Goal: Transaction & Acquisition: Purchase product/service

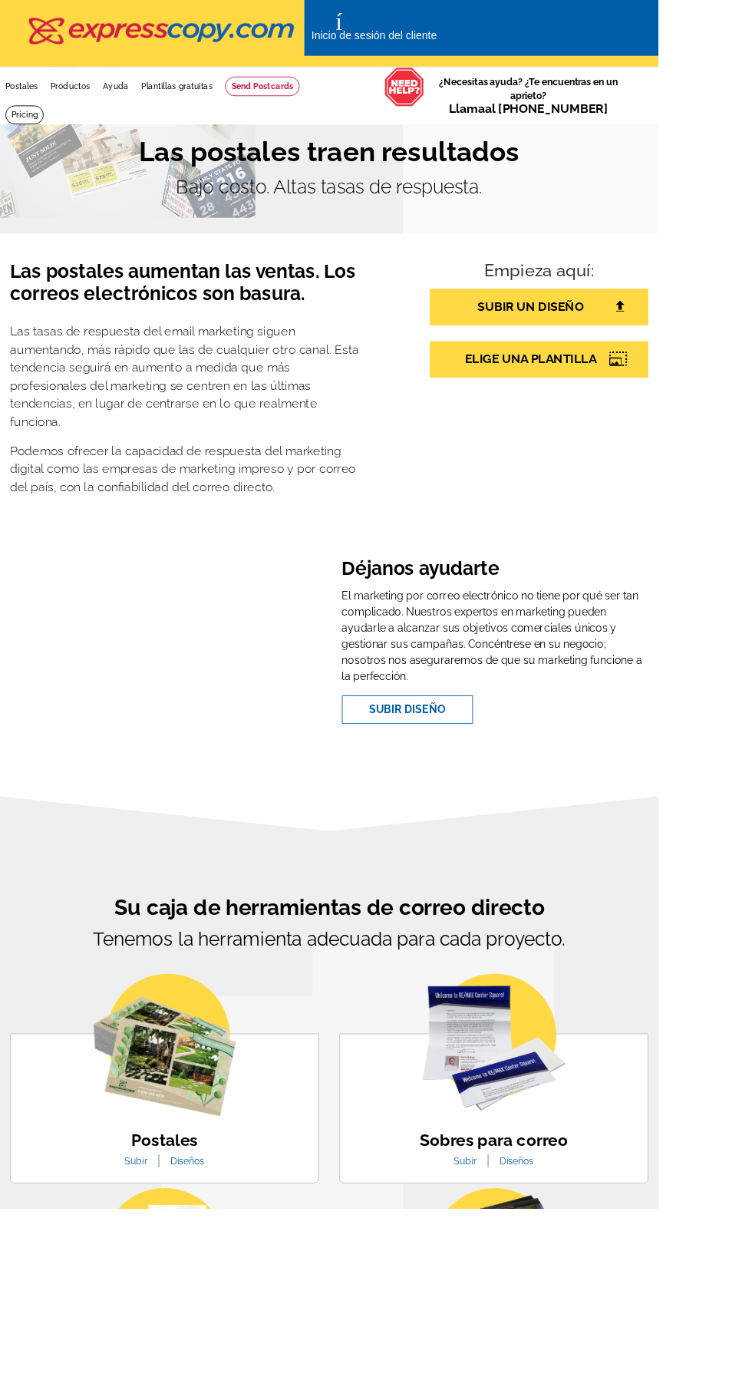
click at [247, 1204] on img at bounding box center [188, 1193] width 163 height 163
click at [241, 1242] on img at bounding box center [188, 1193] width 163 height 163
click at [241, 1248] on img at bounding box center [188, 1193] width 163 height 163
click at [32, 95] on font "Postales" at bounding box center [25, 99] width 38 height 11
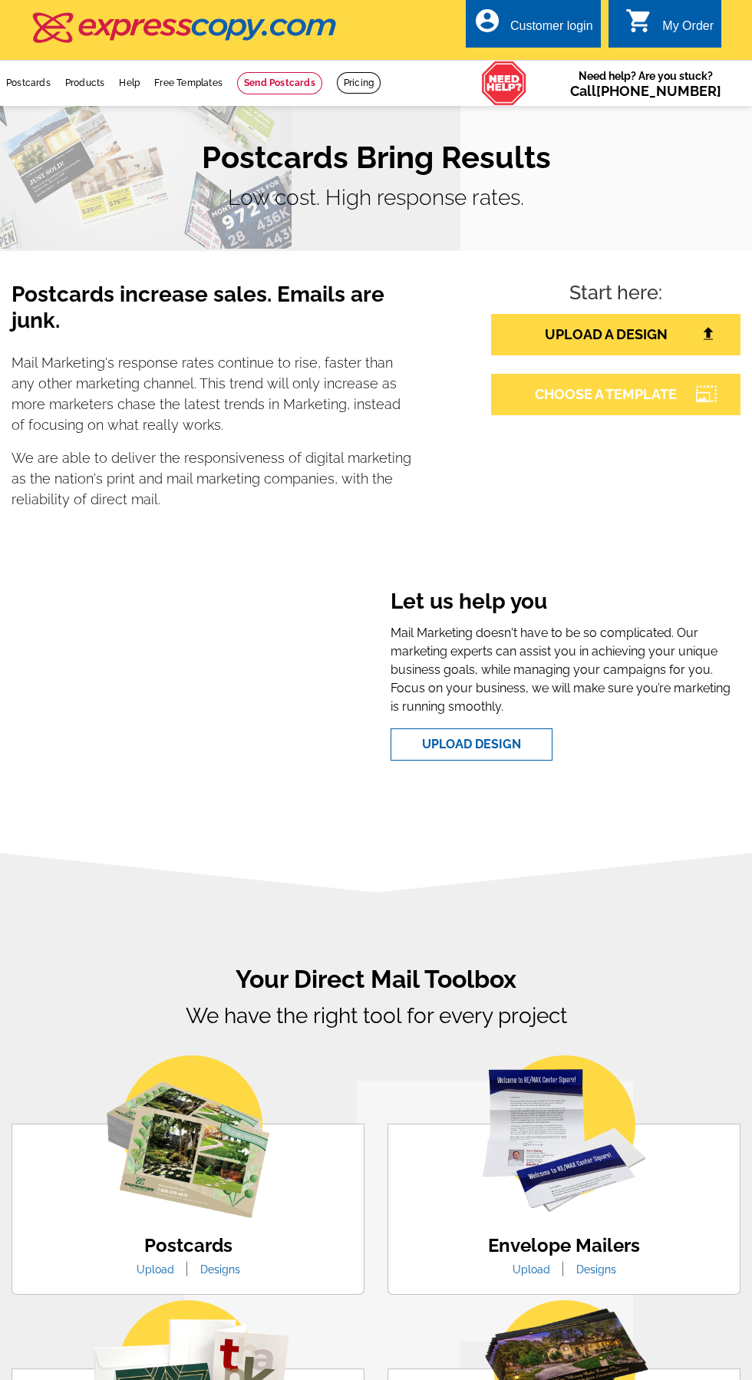
click at [692, 397] on link "CHOOSE A TEMPLATE" at bounding box center [615, 394] width 249 height 41
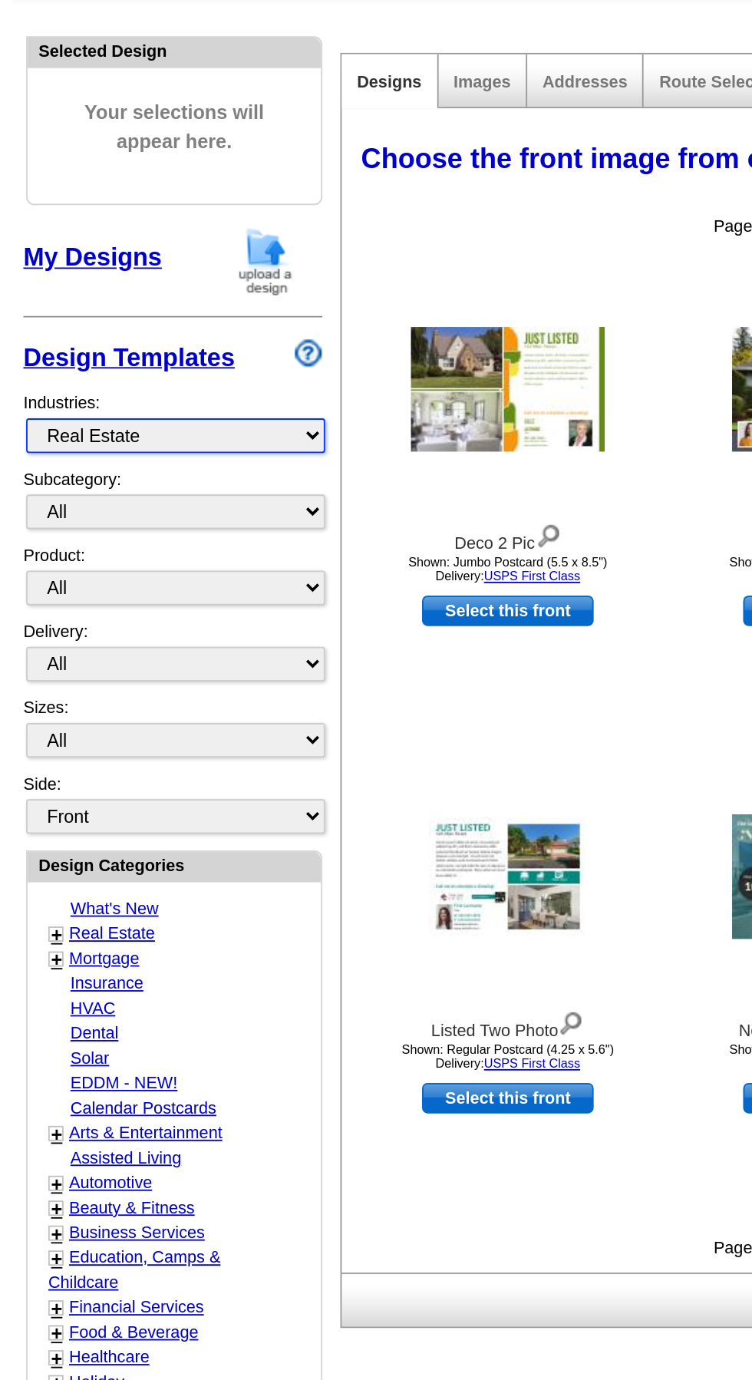
click at [62, 385] on select "What's New Real Estate Mortgage Insurance HVAC Dental Solar EDDM - NEW! Calenda…" at bounding box center [98, 392] width 166 height 19
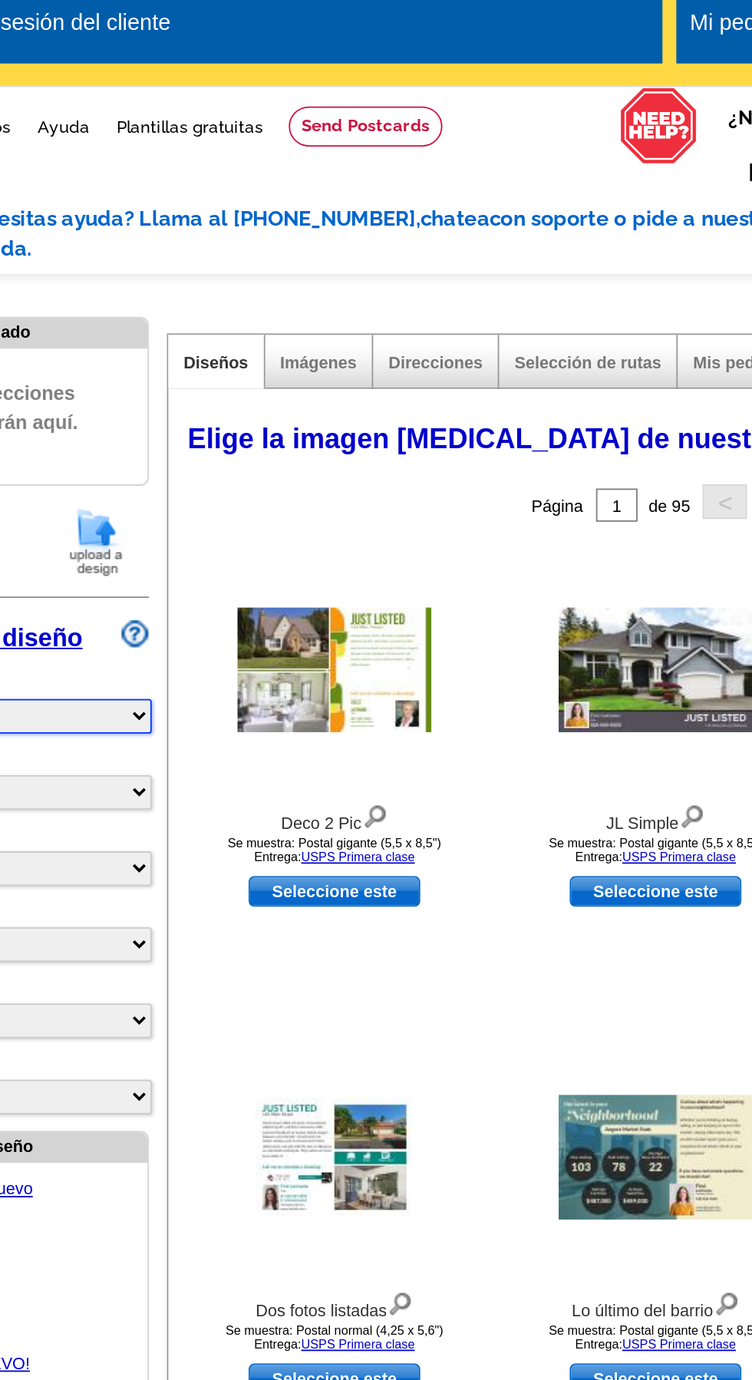
scroll to position [18, 0]
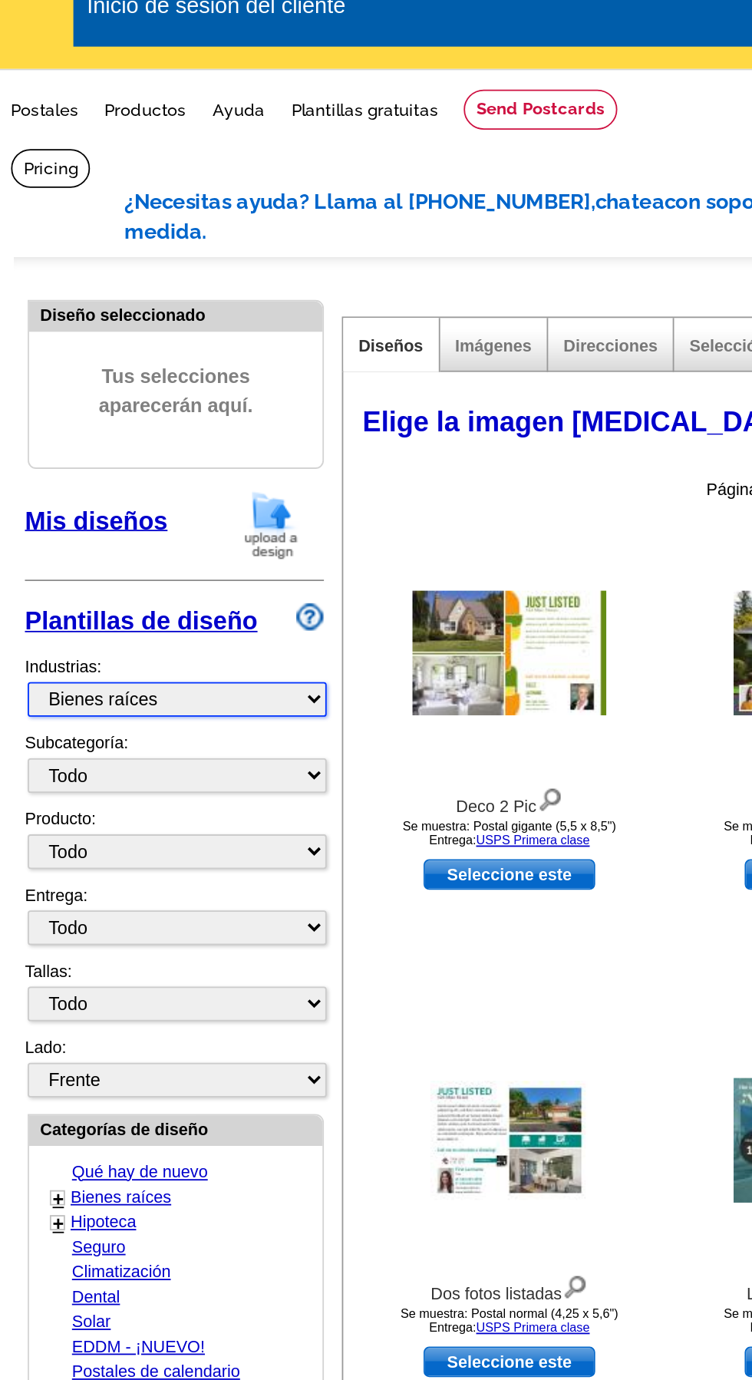
click at [150, 398] on select "Qué hay de nuevo Bienes raíces Hipoteca Seguro Climatización Dental Solar EDDM …" at bounding box center [98, 407] width 166 height 19
select select "769"
click at [15, 398] on select "Qué hay de nuevo Bienes raíces Hipoteca Seguro Climatización Dental Solar EDDM …" at bounding box center [98, 407] width 166 height 19
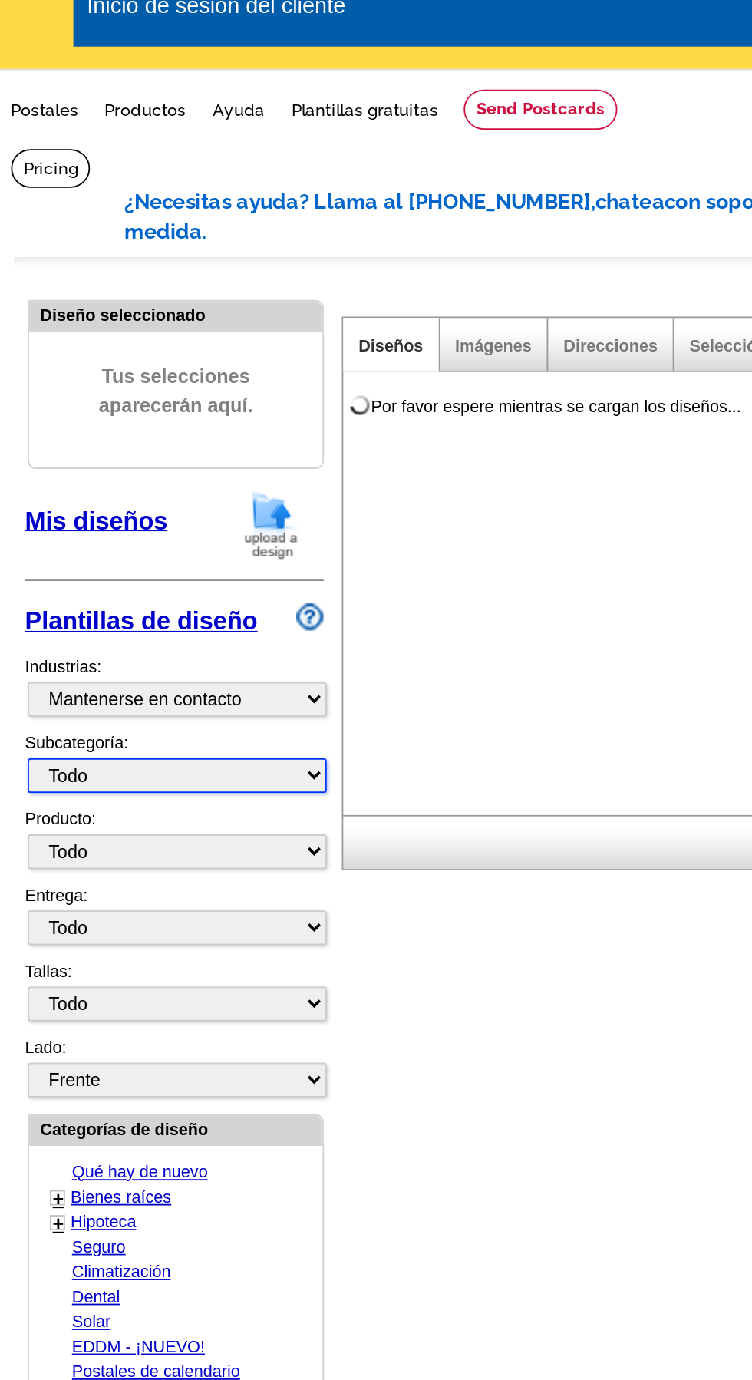
click at [148, 441] on select "Todo RE/MAX® Referencias Keller Williams® Servicios para el hogar de Berkshire …" at bounding box center [98, 450] width 166 height 19
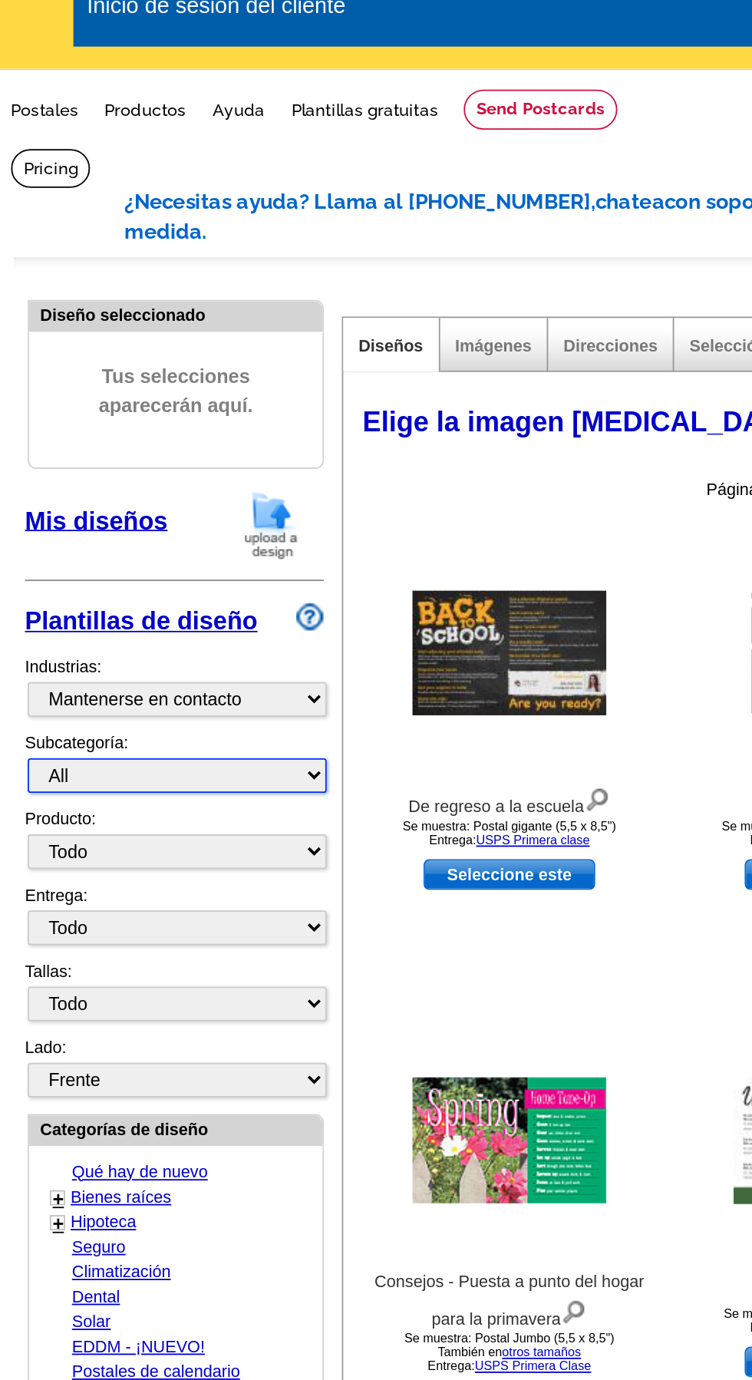
click at [15, 441] on select "All Calendars Helpful Tips Recipes" at bounding box center [98, 450] width 166 height 19
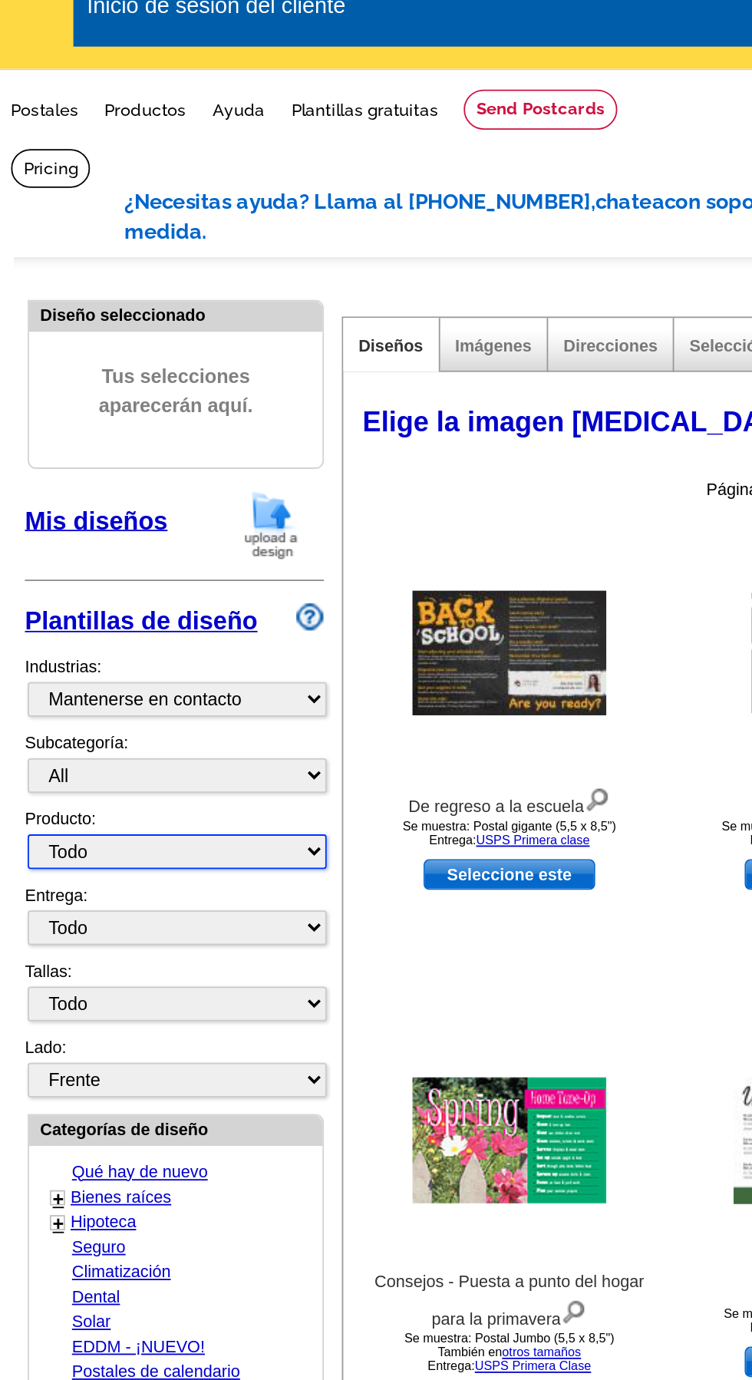
click at [133, 483] on select "Todo Postales Cartas y volantes Tarjetas de presentación Colgadores de puerta T…" at bounding box center [98, 492] width 166 height 19
select select "1"
click at [15, 483] on select "Todo Postales Cartas y volantes Tarjetas de presentación Colgadores de puerta T…" at bounding box center [98, 492] width 166 height 19
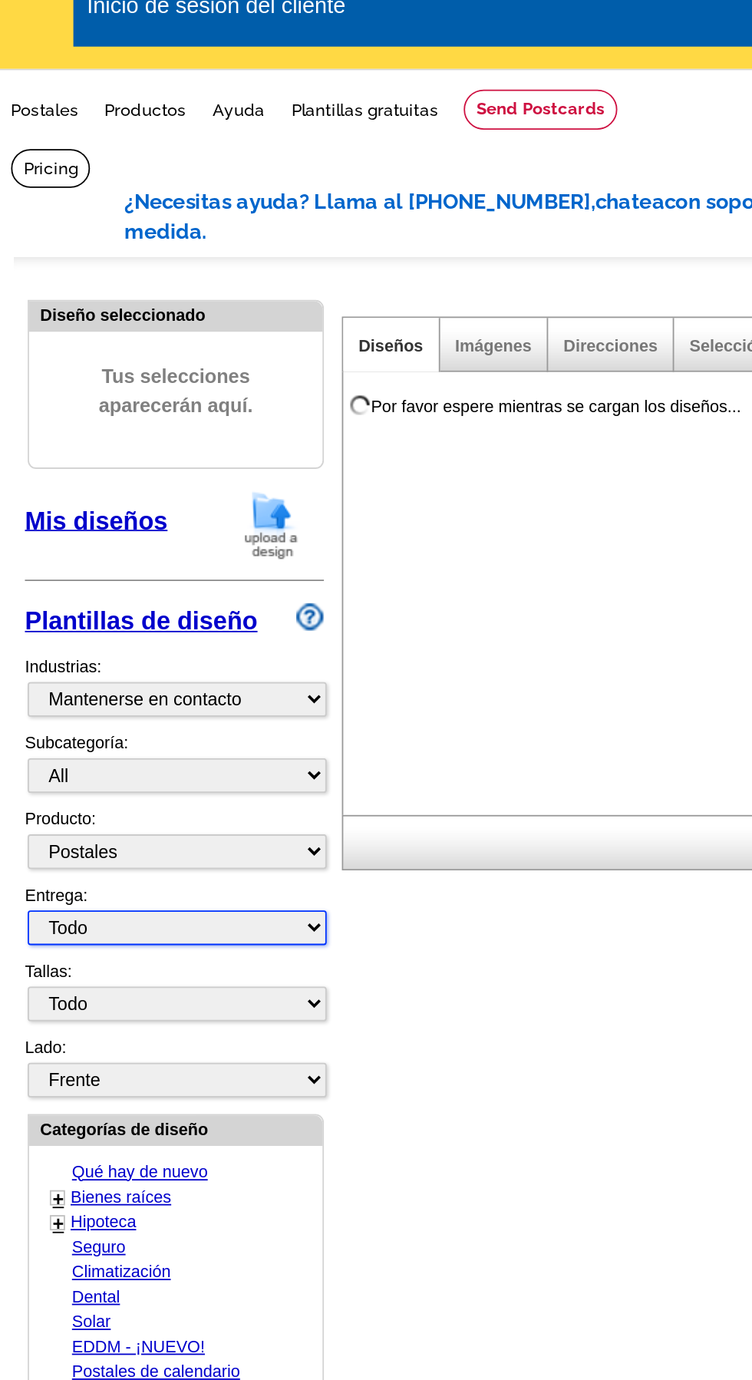
click at [121, 525] on select "Todo Correo de primera clase Enviado a mi EDDM Ahorre un 66% en gastos de envío" at bounding box center [98, 534] width 166 height 19
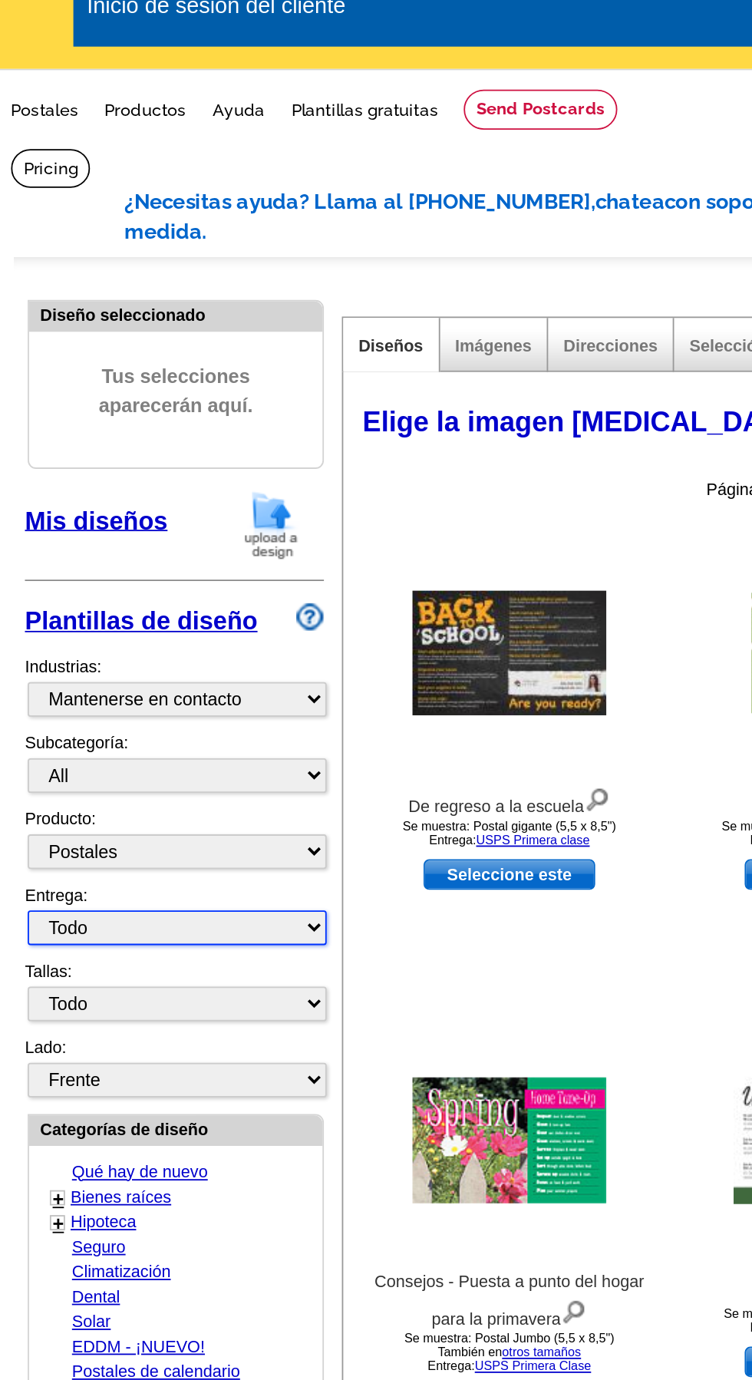
select select "1"
click at [15, 525] on select "Todo Correo de primera clase Enviado a mi EDDM Ahorre un 66% en gastos de envío" at bounding box center [98, 534] width 166 height 19
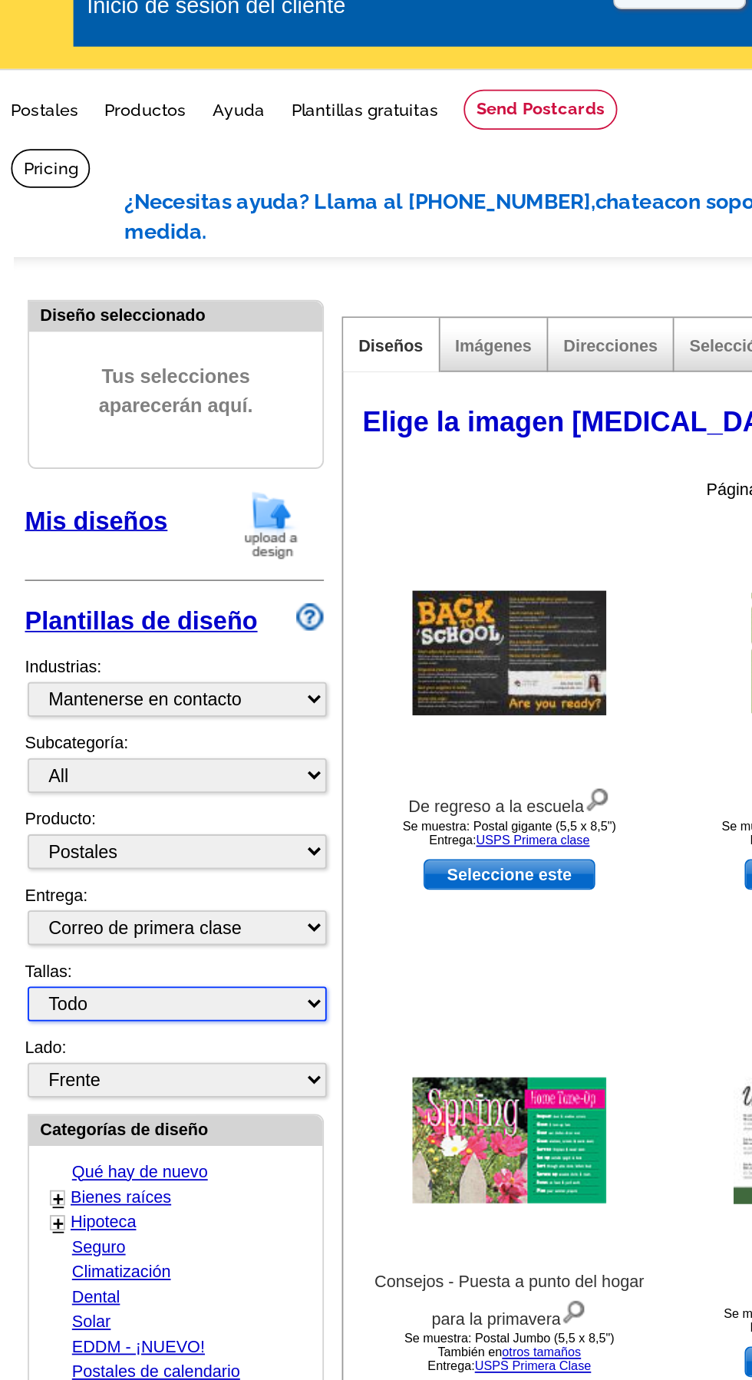
click at [124, 567] on select "Todo Postal gigante (5,5" x 8,5") Postal normal (4,25" x 5,6") Postal panorámic…" at bounding box center [98, 576] width 166 height 19
select select "1"
click at [15, 567] on select "Todo Postal gigante (5,5" x 8,5") Postal normal (4,25" x 5,6") Postal panorámic…" at bounding box center [98, 576] width 166 height 19
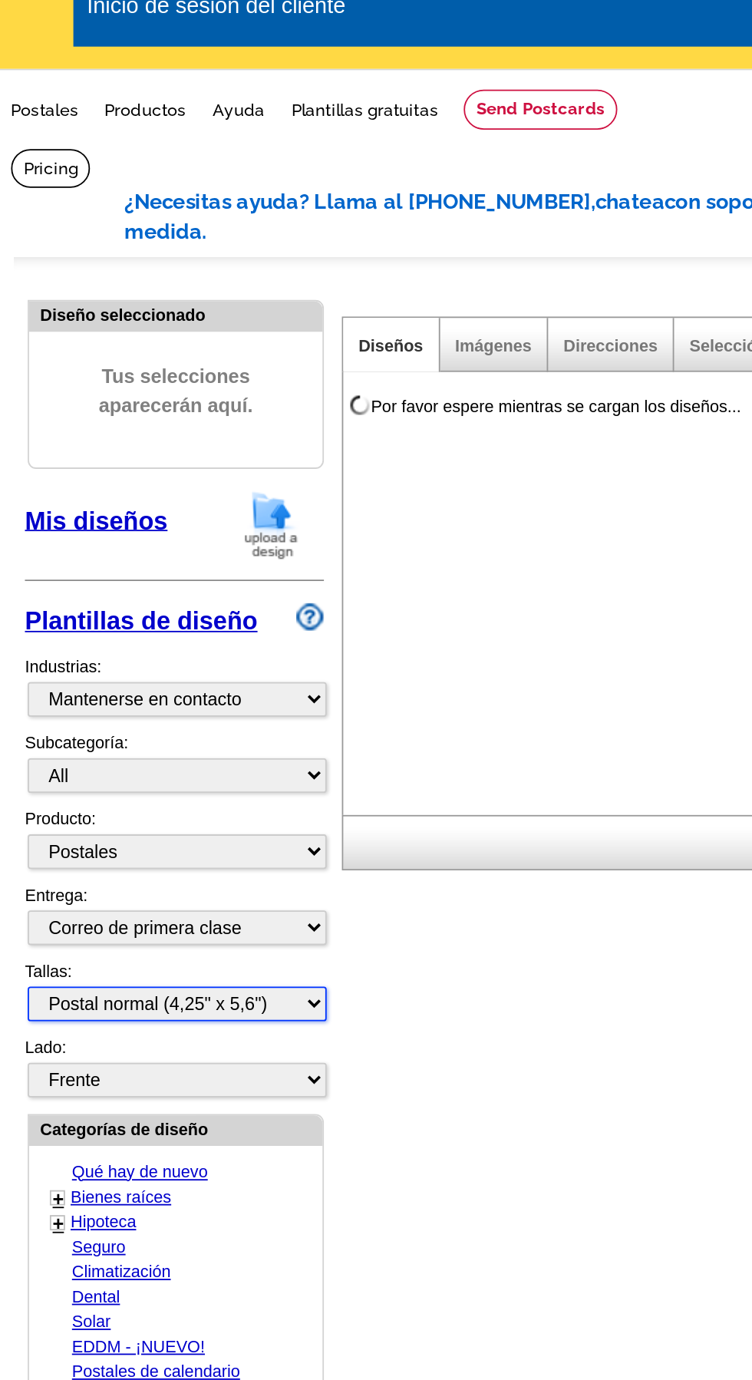
scroll to position [0, 0]
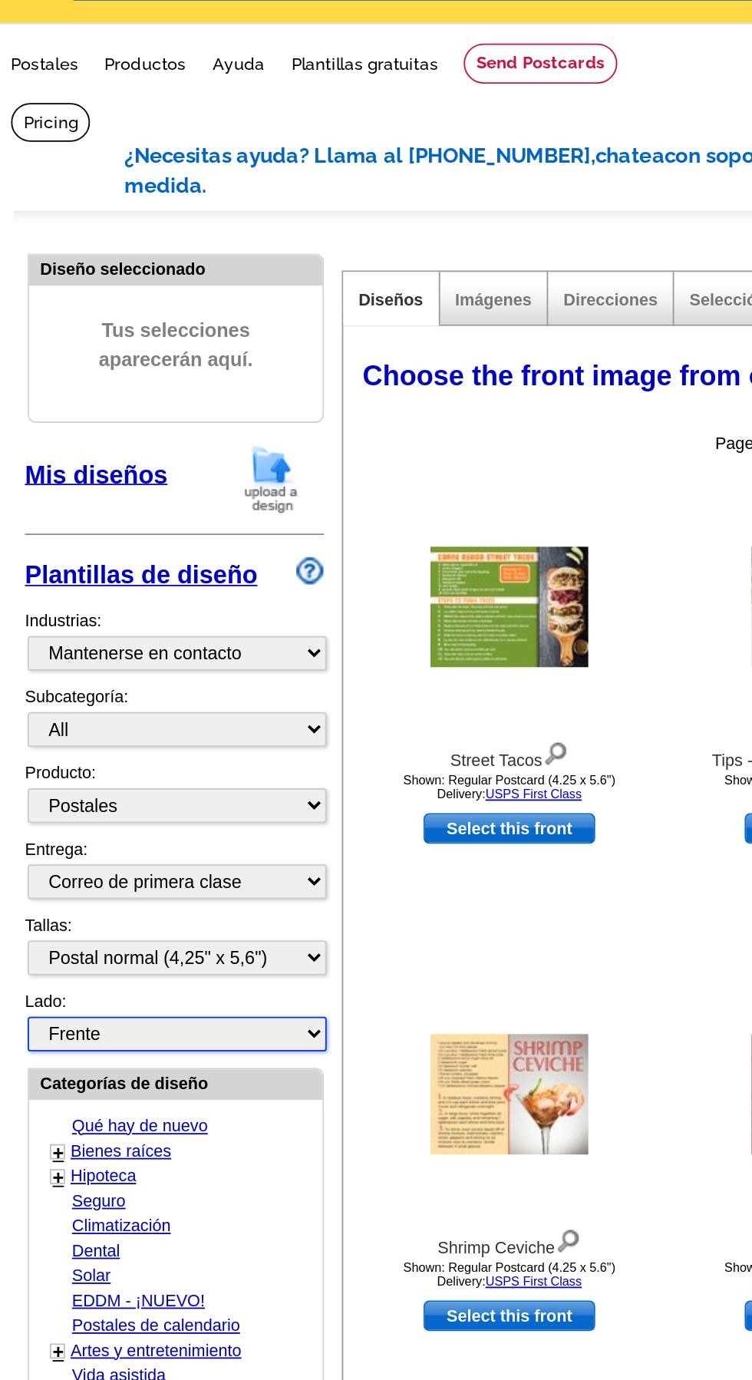
click at [144, 627] on select "Frente Atrás" at bounding box center [98, 636] width 166 height 19
select select "front"
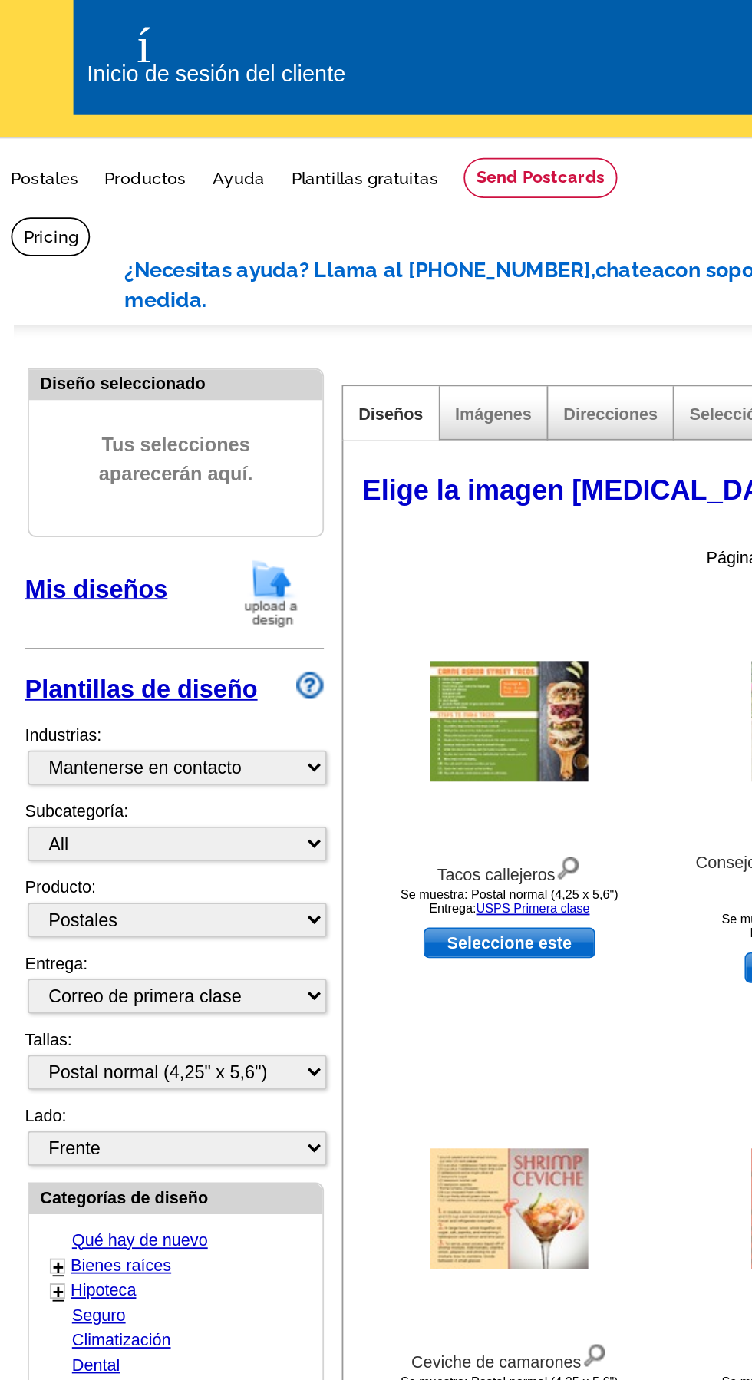
click at [282, 224] on font "Imágenes" at bounding box center [274, 229] width 42 height 11
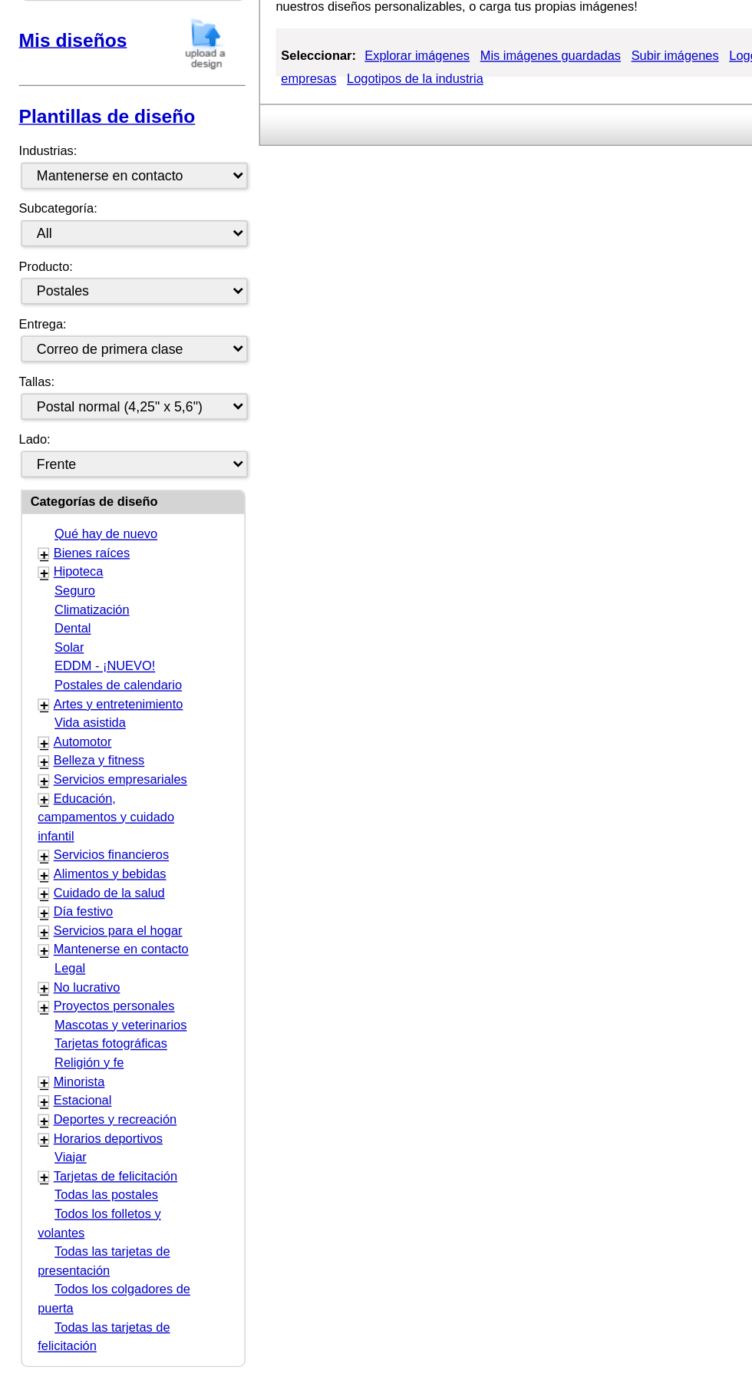
click at [124, 1152] on font "Tarjetas de felicitación" at bounding box center [84, 1157] width 91 height 11
click at [121, 1152] on font "Tarjetas de felicitación" at bounding box center [84, 1157] width 91 height 11
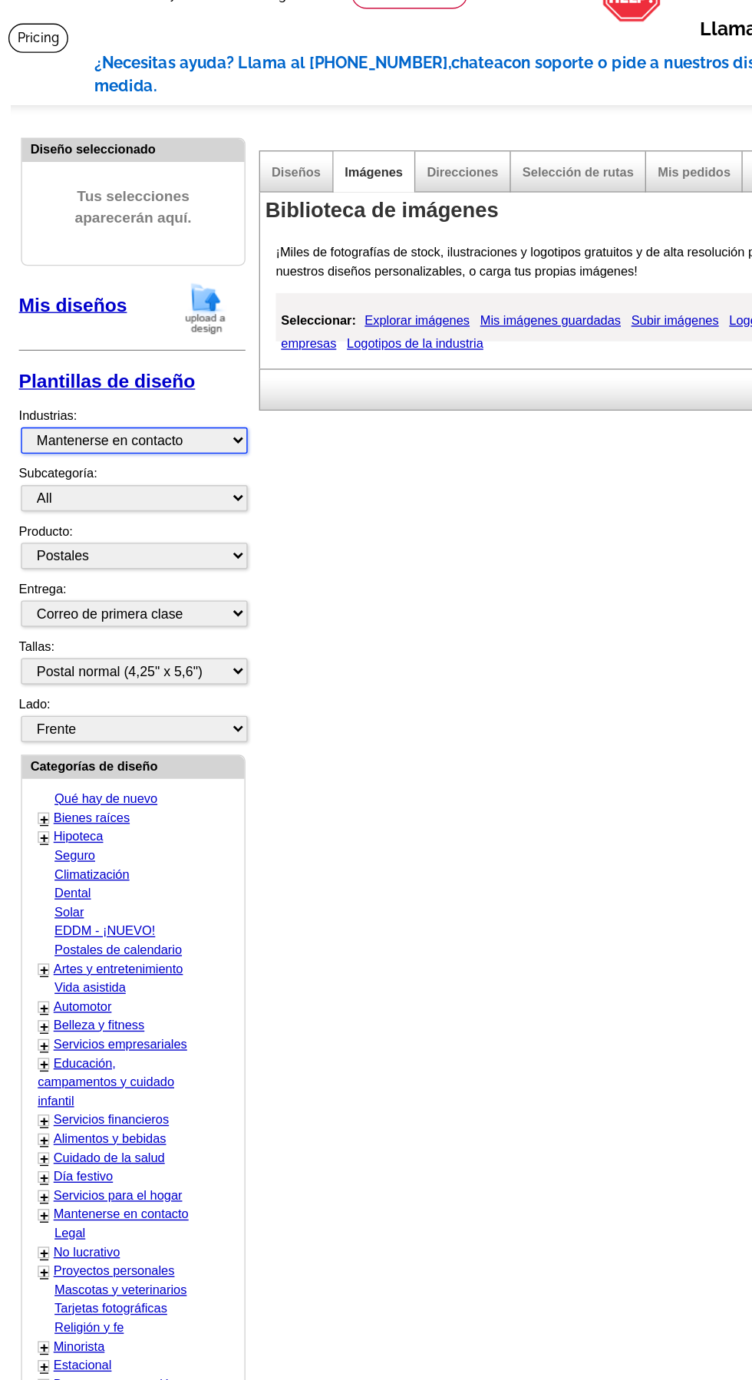
click at [36, 416] on select "Qué hay de nuevo Bienes raíces Hipoteca Seguro Climatización Dental Solar EDDM …" at bounding box center [98, 425] width 166 height 19
click at [15, 416] on select "Qué hay de nuevo Bienes raíces Hipoteca Seguro Climatización Dental Solar EDDM …" at bounding box center [98, 425] width 166 height 19
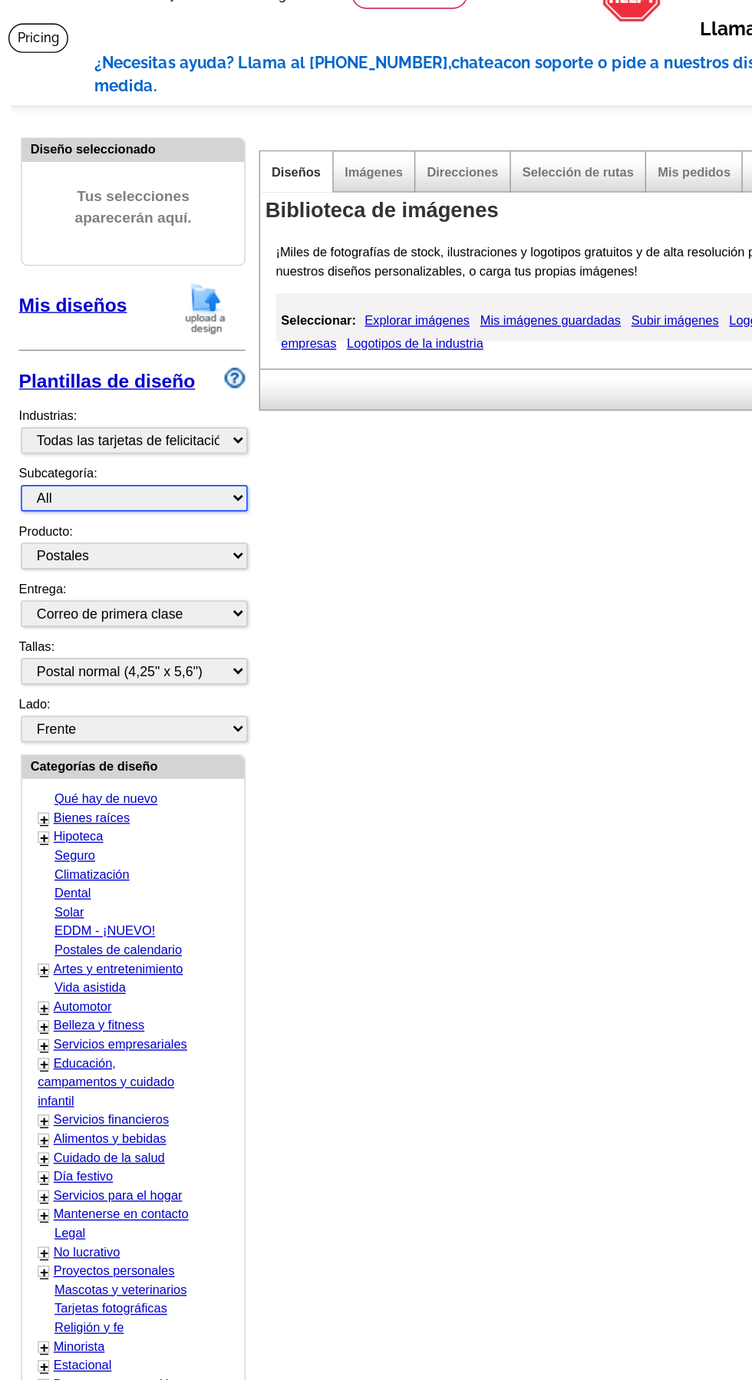
click at [47, 458] on select "All Calendars Helpful Tips Recipes" at bounding box center [98, 467] width 166 height 19
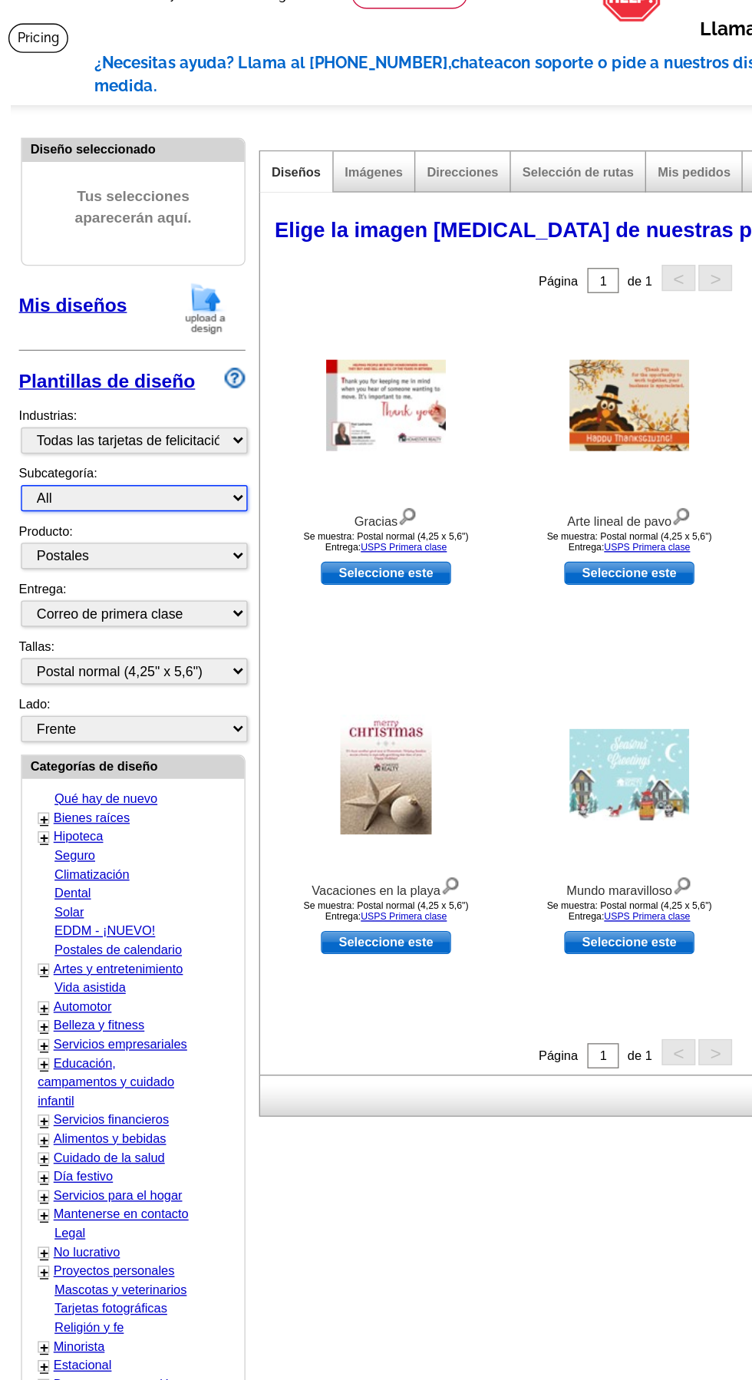
click at [46, 458] on select "All" at bounding box center [98, 467] width 166 height 19
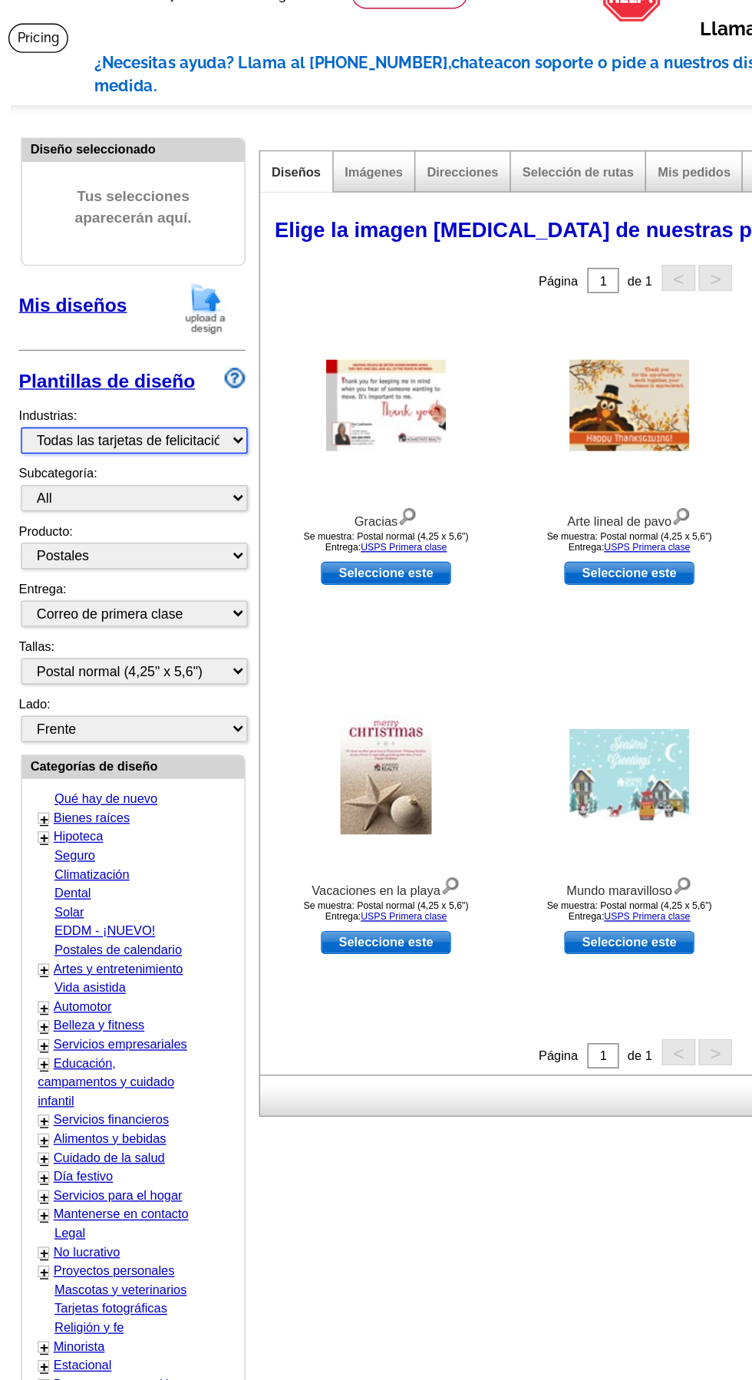
click at [50, 416] on select "Qué hay de nuevo Bienes raíces Hipoteca Seguro Climatización Dental Solar EDDM …" at bounding box center [98, 425] width 166 height 19
select select "866"
click at [15, 416] on select "Qué hay de nuevo Bienes raíces Hipoteca Seguro Climatización Dental Solar EDDM …" at bounding box center [98, 425] width 166 height 19
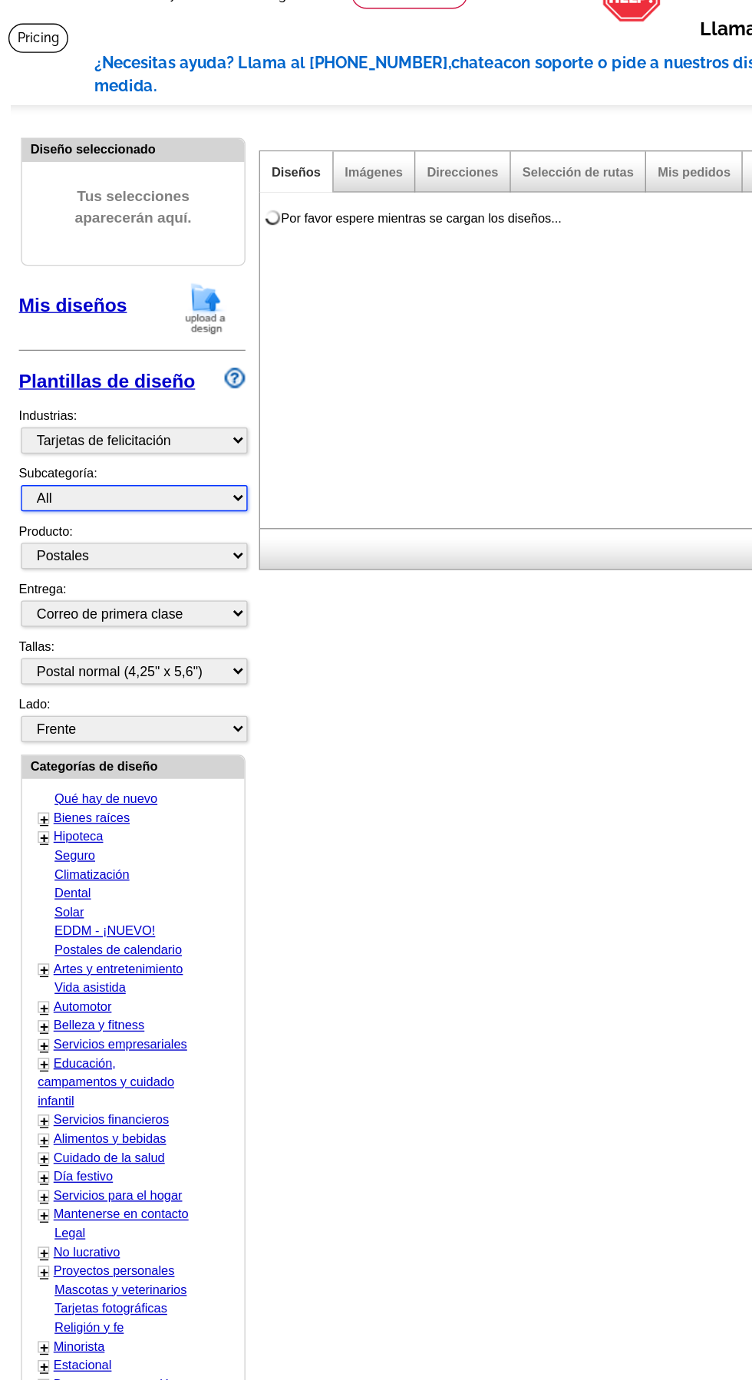
click at [51, 458] on select "All" at bounding box center [98, 467] width 166 height 19
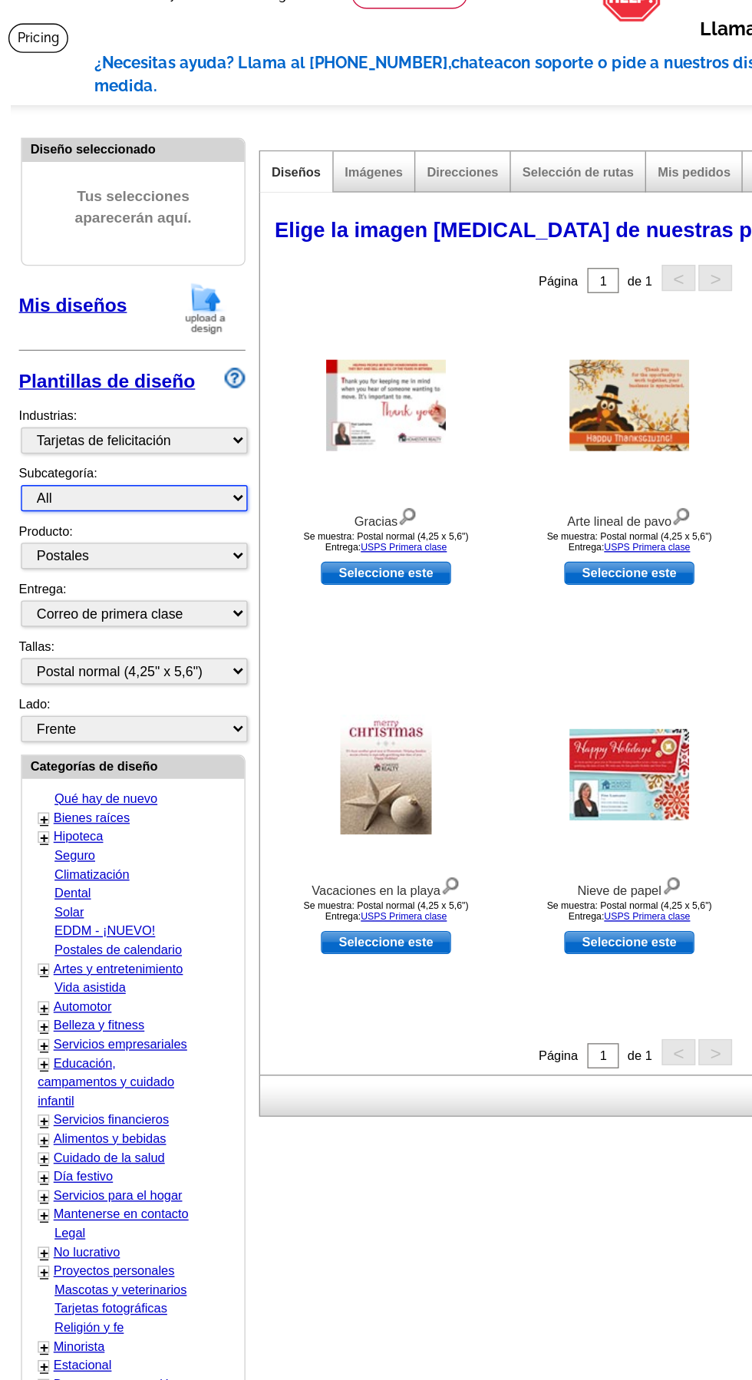
select select "874"
click at [15, 458] on select "All New Year Halloween Thanksgiving Hanukkah Christmas Season's Greetings Invit…" at bounding box center [98, 467] width 166 height 19
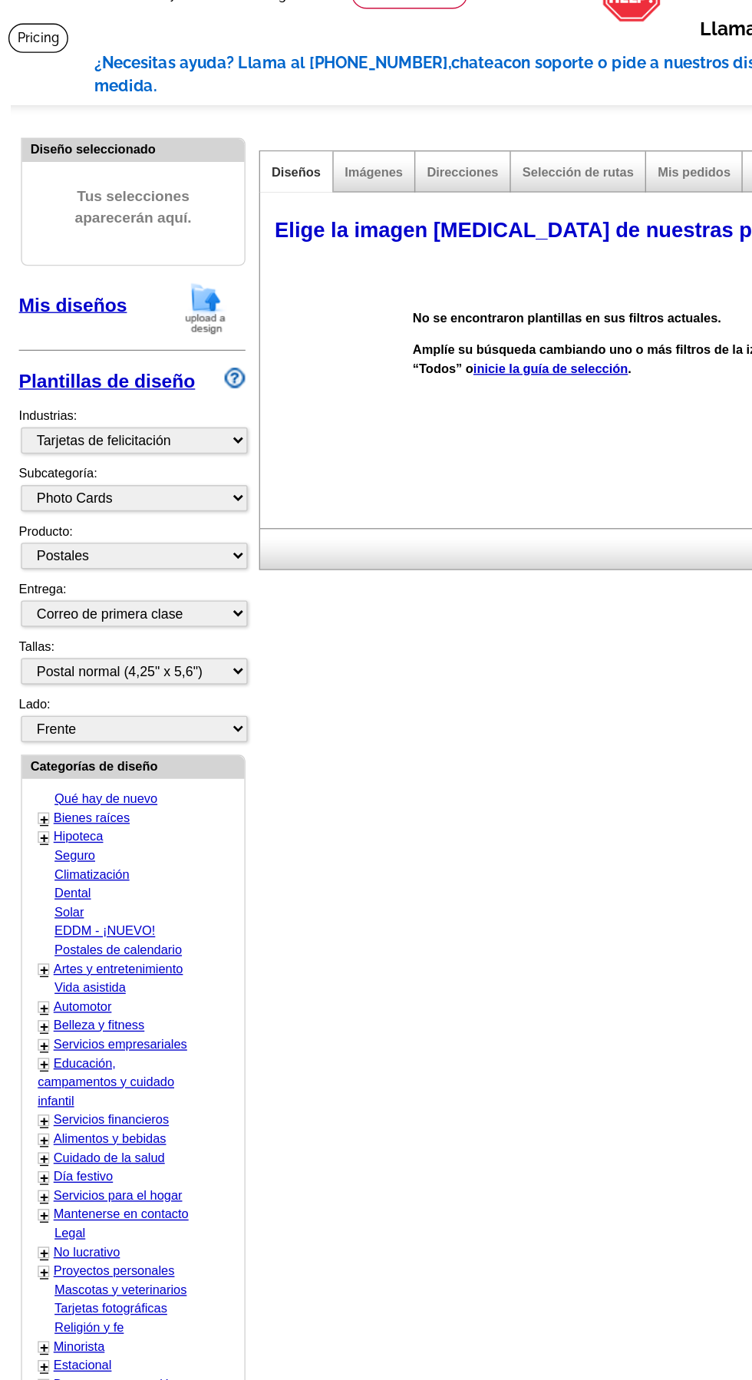
click at [40, 319] on font "Mis diseños" at bounding box center [53, 326] width 79 height 15
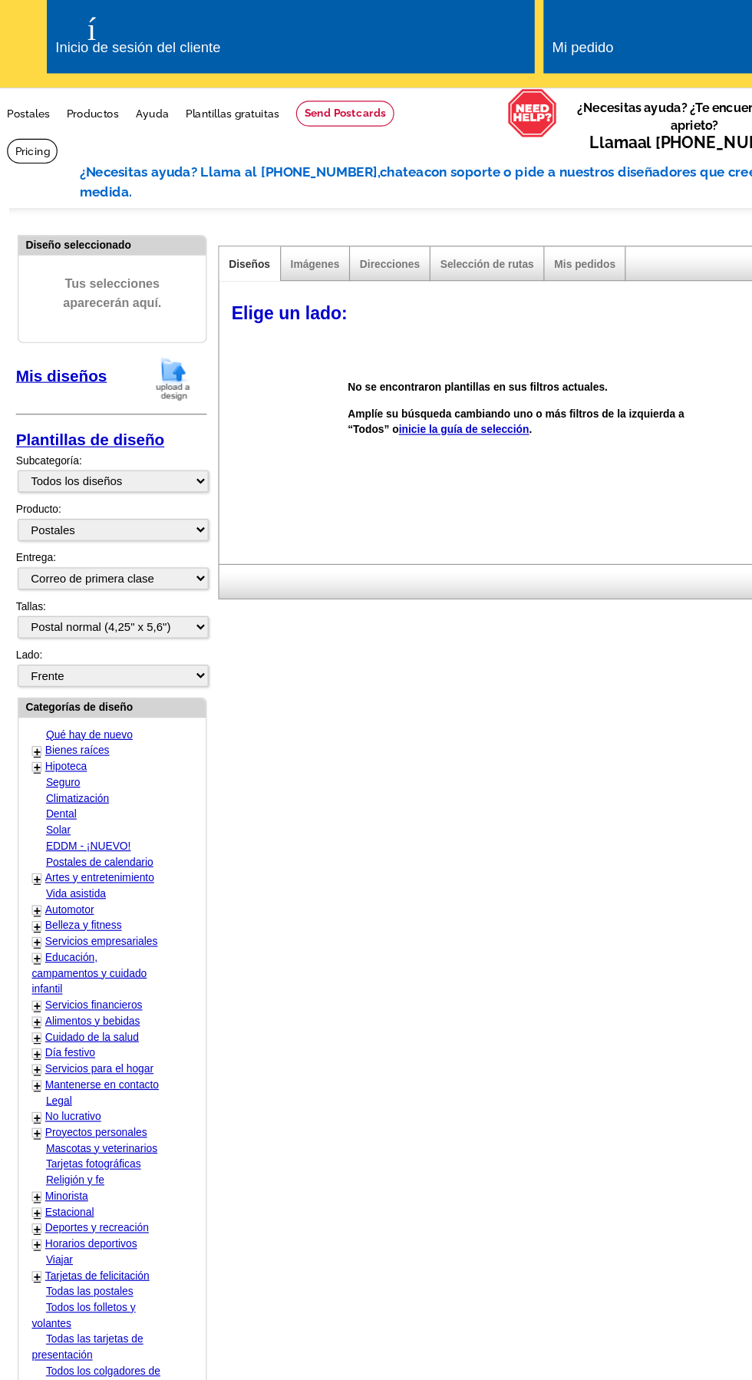
click at [83, 94] on font "Productos" at bounding box center [80, 99] width 45 height 11
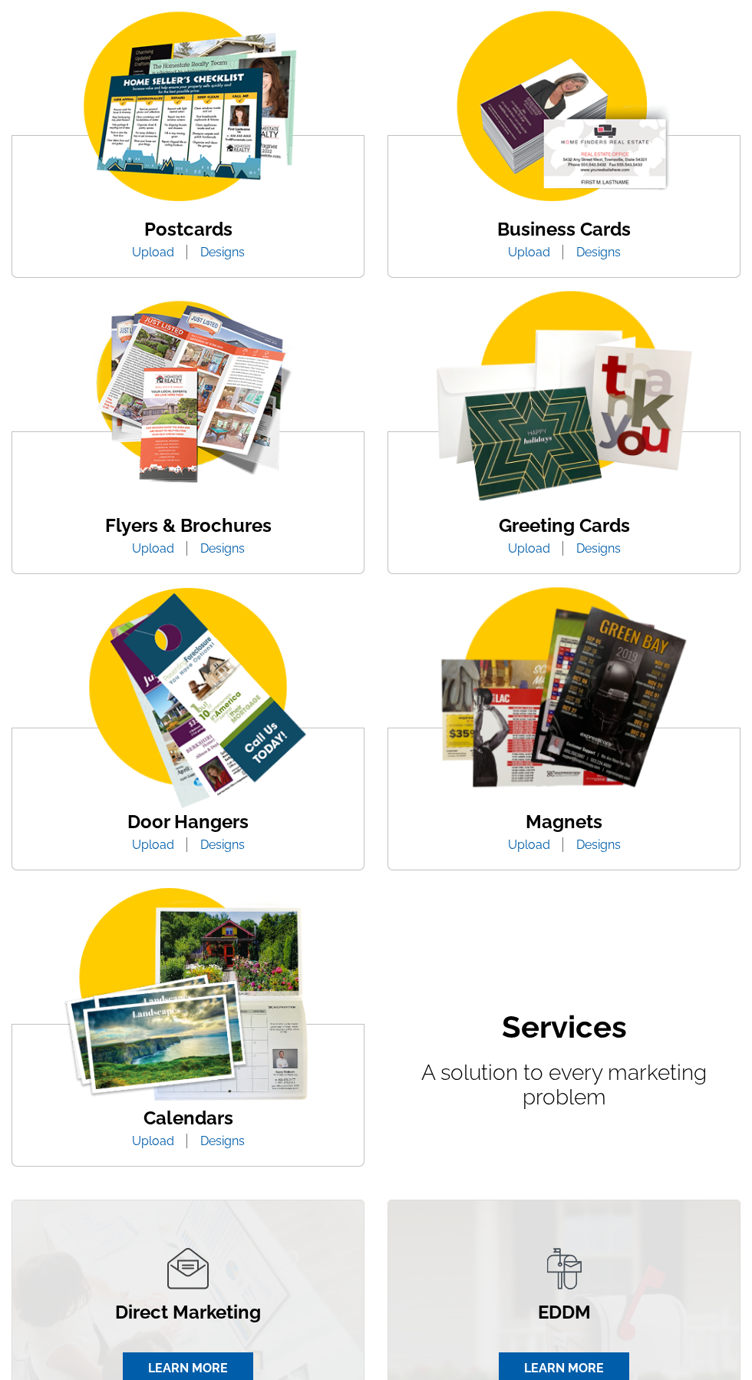
scroll to position [301, 0]
click at [609, 467] on img at bounding box center [564, 403] width 292 height 225
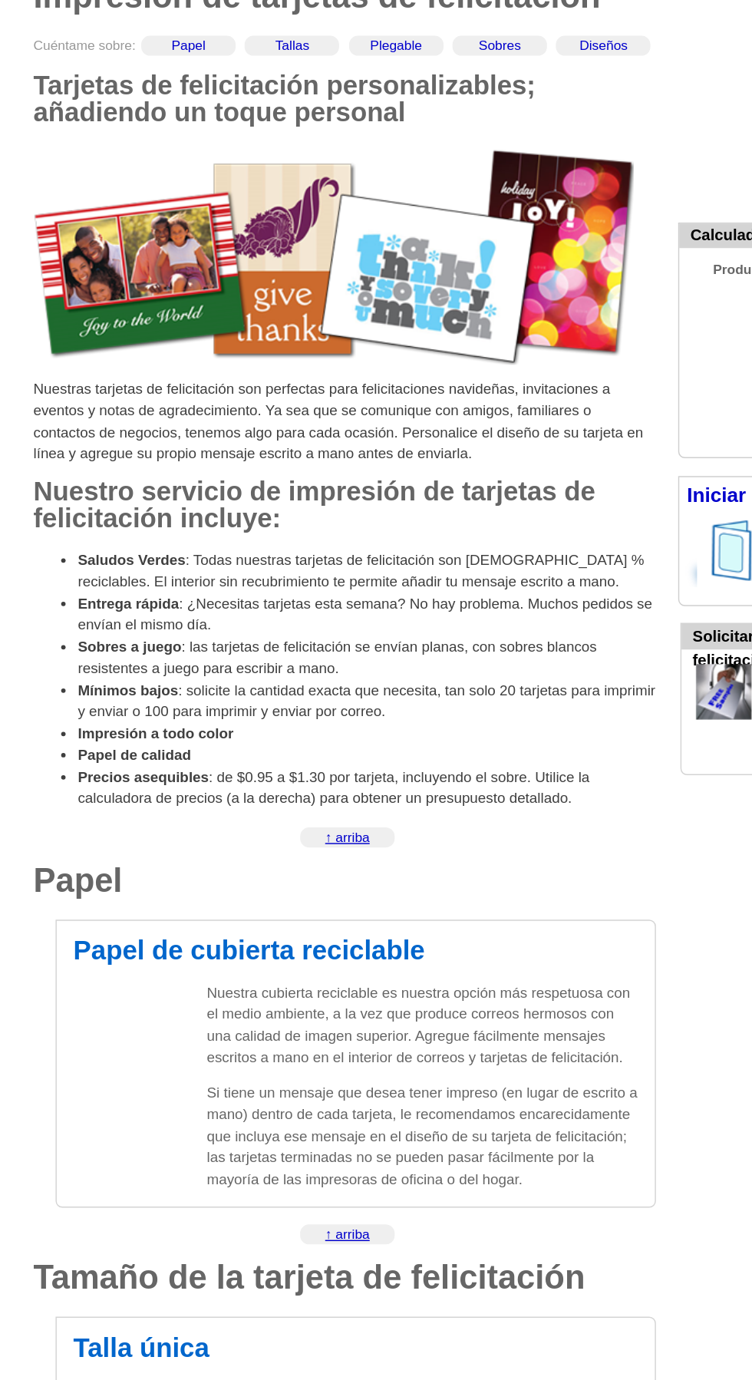
scroll to position [177, 0]
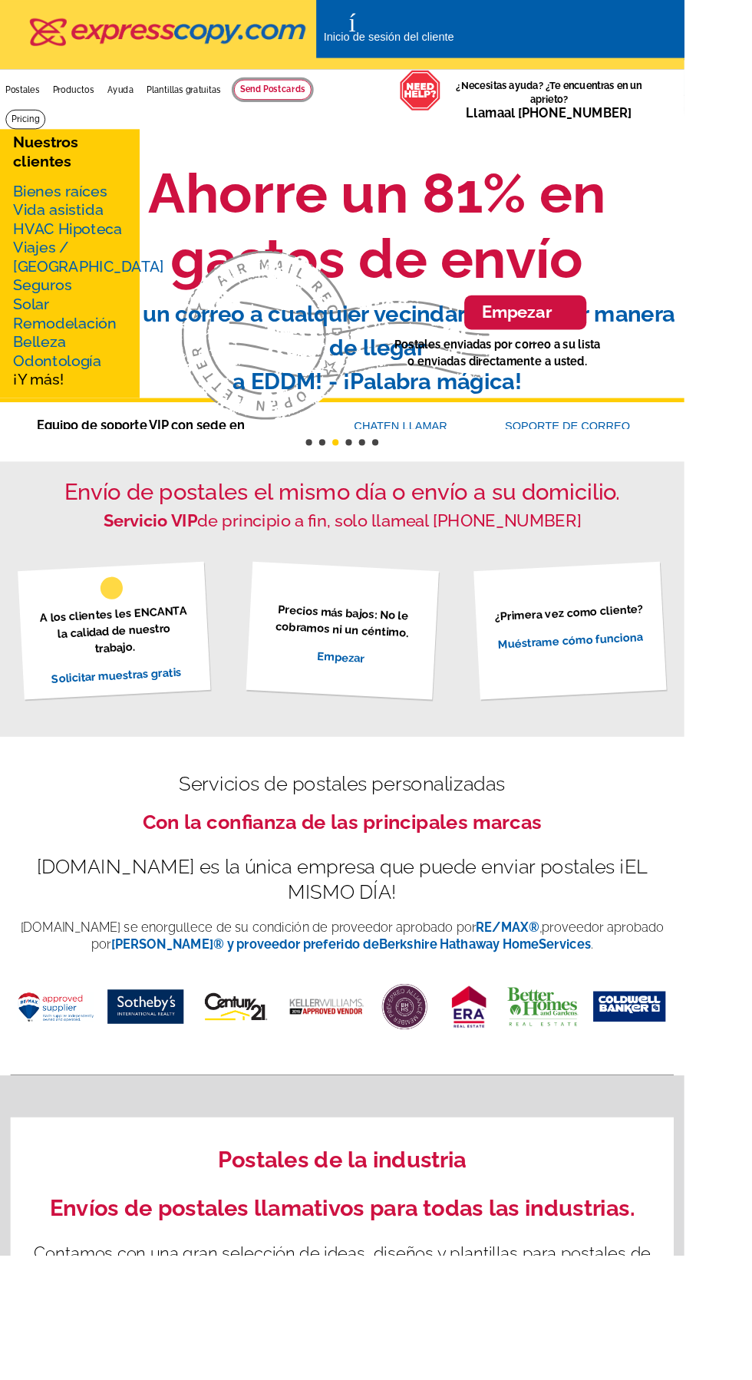
click at [282, 101] on link at bounding box center [299, 98] width 85 height 22
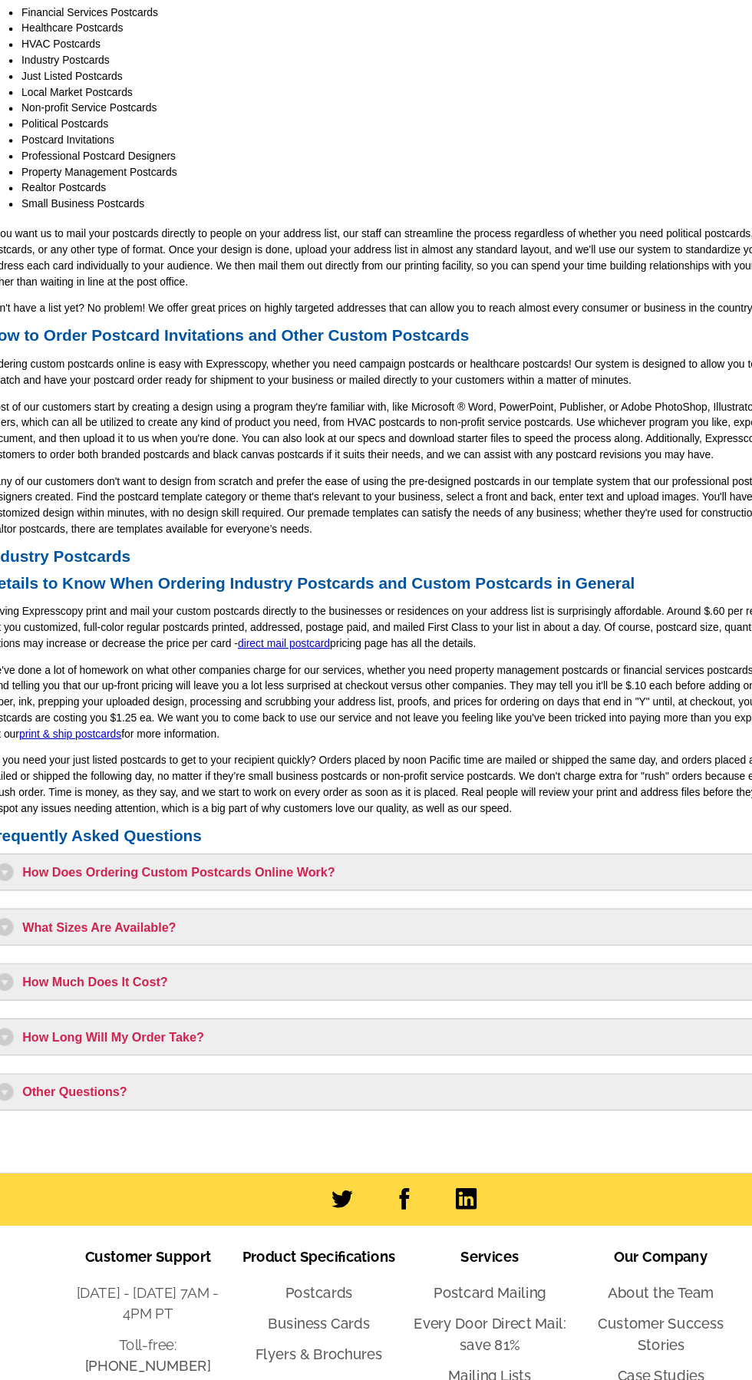
scroll to position [548, 0]
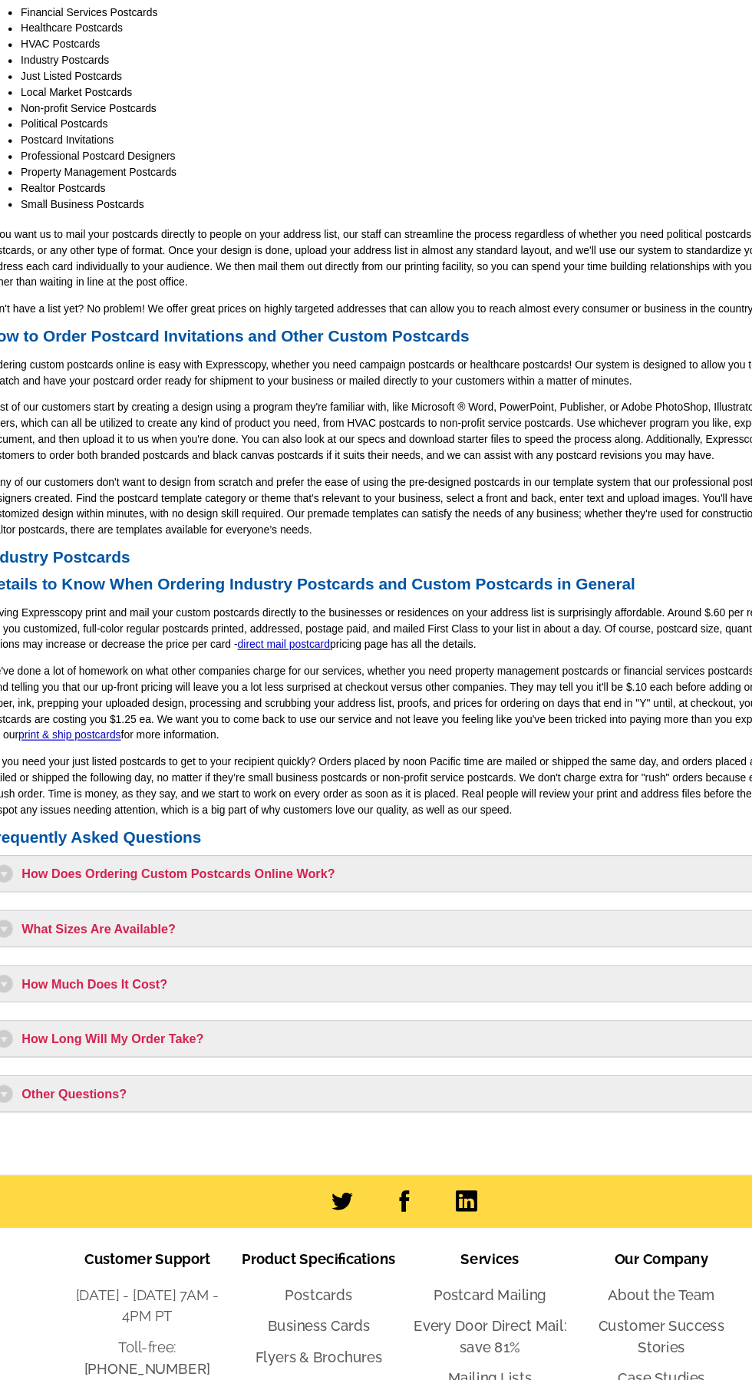
click at [379, 1035] on h3 "How Long Will My Order Take?" at bounding box center [375, 1038] width 706 height 15
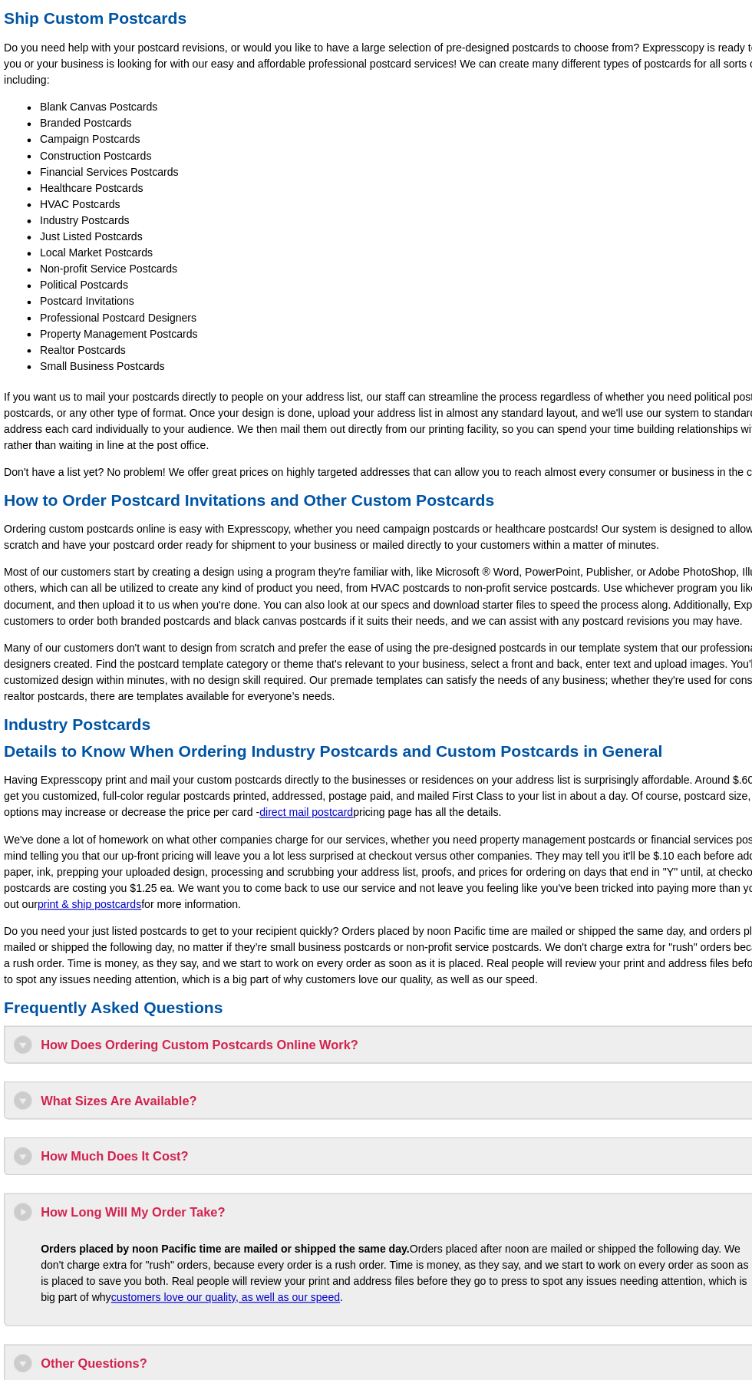
scroll to position [0, 0]
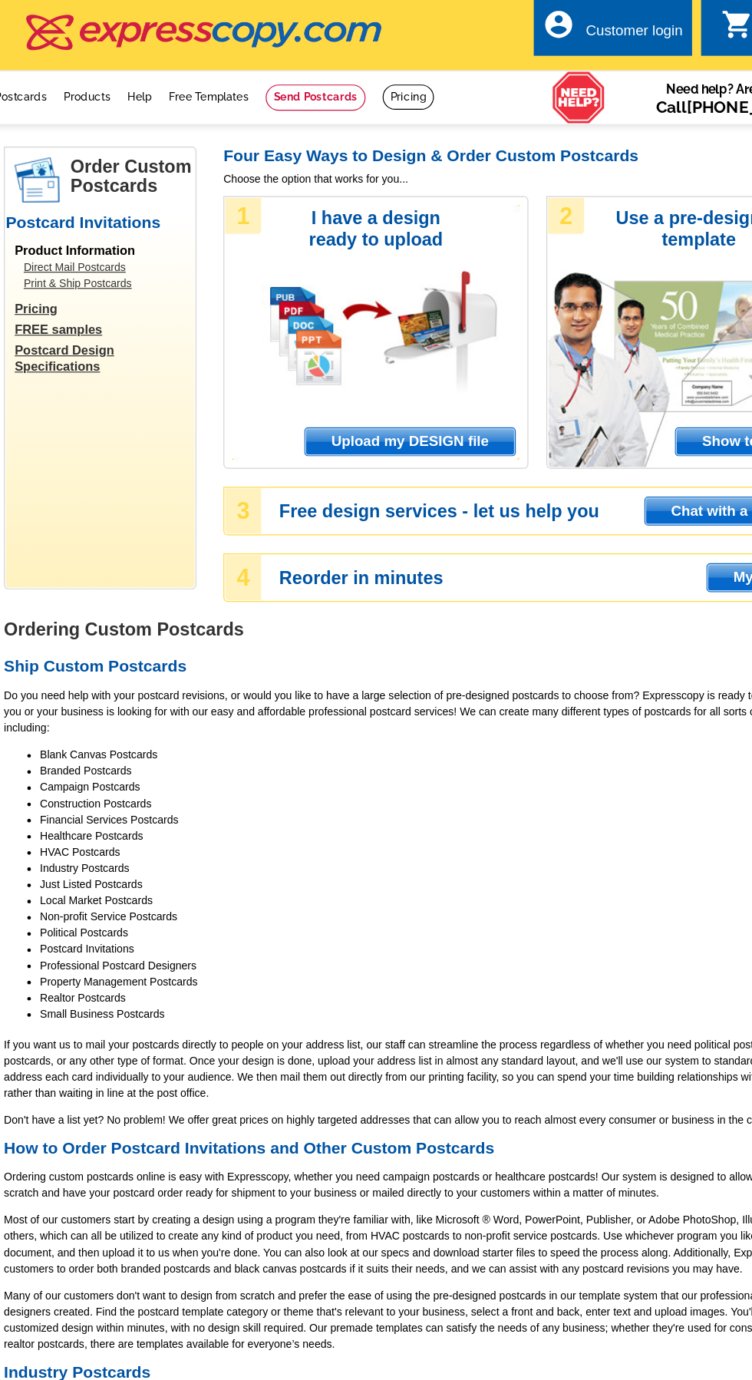
click at [326, 373] on span "Upload my DESIGN file" at bounding box center [360, 376] width 179 height 23
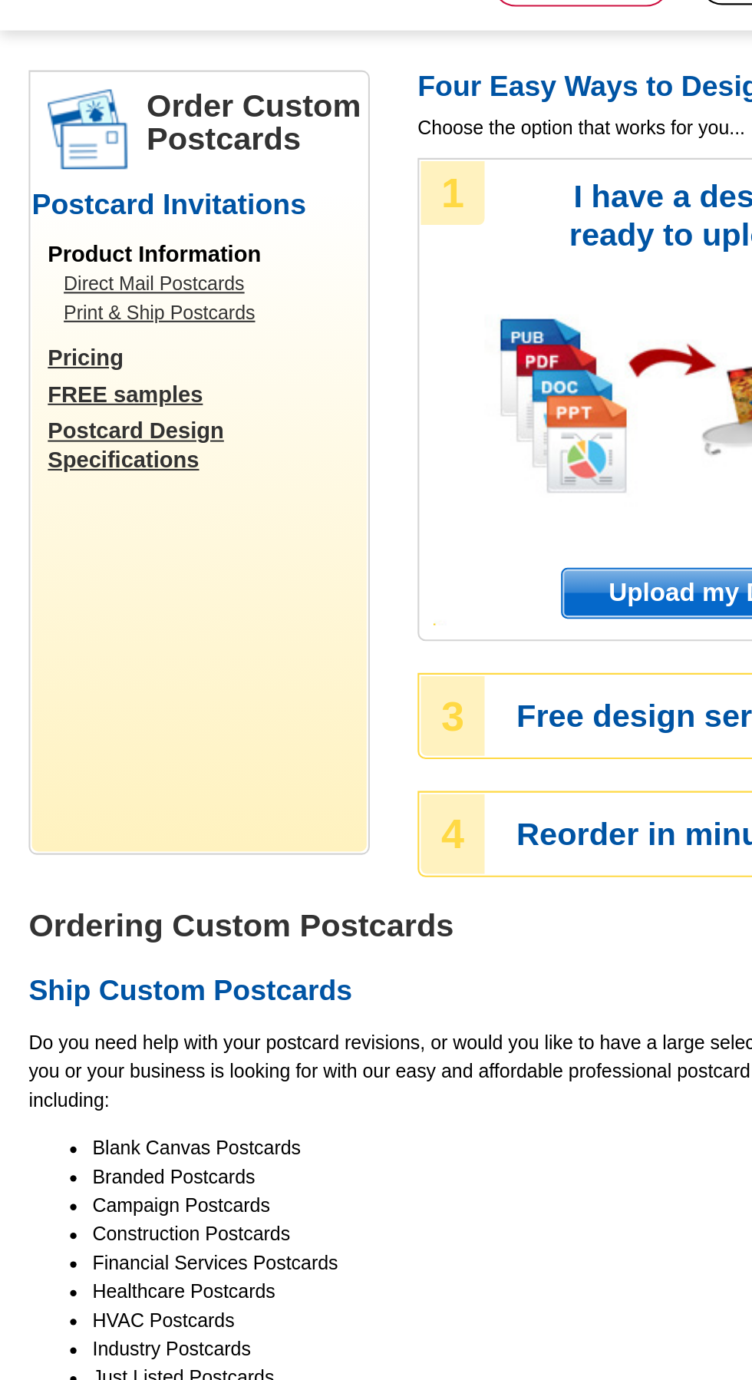
click at [97, 222] on link "Direct Mail Postcards" at bounding box center [100, 228] width 138 height 14
click at [333, 370] on span "Upload my DESIGN file" at bounding box center [360, 376] width 179 height 23
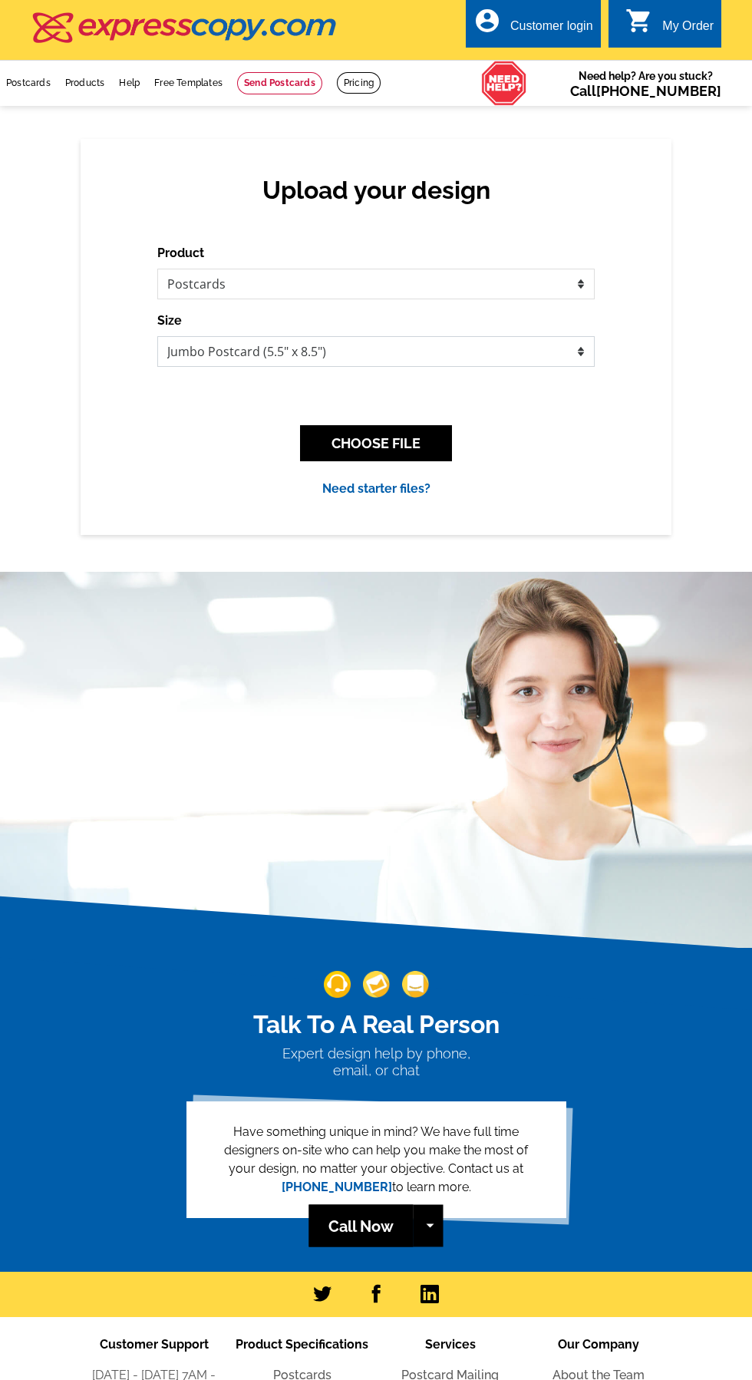
click at [203, 345] on select "Jumbo Postcard (5.5" x 8.5") Regular Postcard (4.25" x 5.6") Panoramic Postcard…" at bounding box center [375, 351] width 437 height 31
select select "1"
click at [157, 336] on select "Jumbo Postcard (5.5" x 8.5") Regular Postcard (4.25" x 5.6") Panoramic Postcard…" at bounding box center [375, 351] width 437 height 31
click at [335, 435] on button "CHOOSE FILE" at bounding box center [376, 443] width 152 height 36
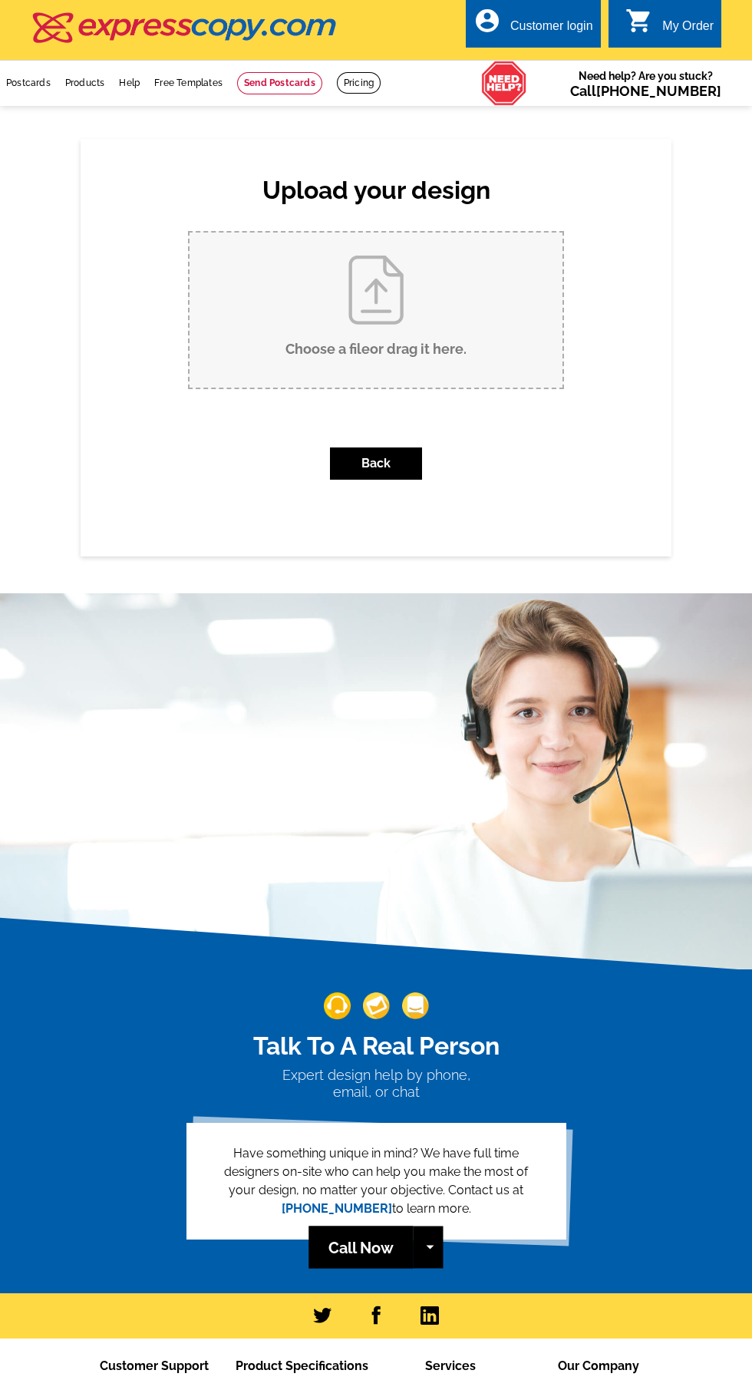
click at [254, 305] on input "Choose a file or drag it here ." at bounding box center [376, 310] width 373 height 155
click at [246, 308] on input "Choose a file or drag it here ." at bounding box center [376, 310] width 373 height 155
type input "C:\fakepath\IMG-20250805-WA0012.jpg"
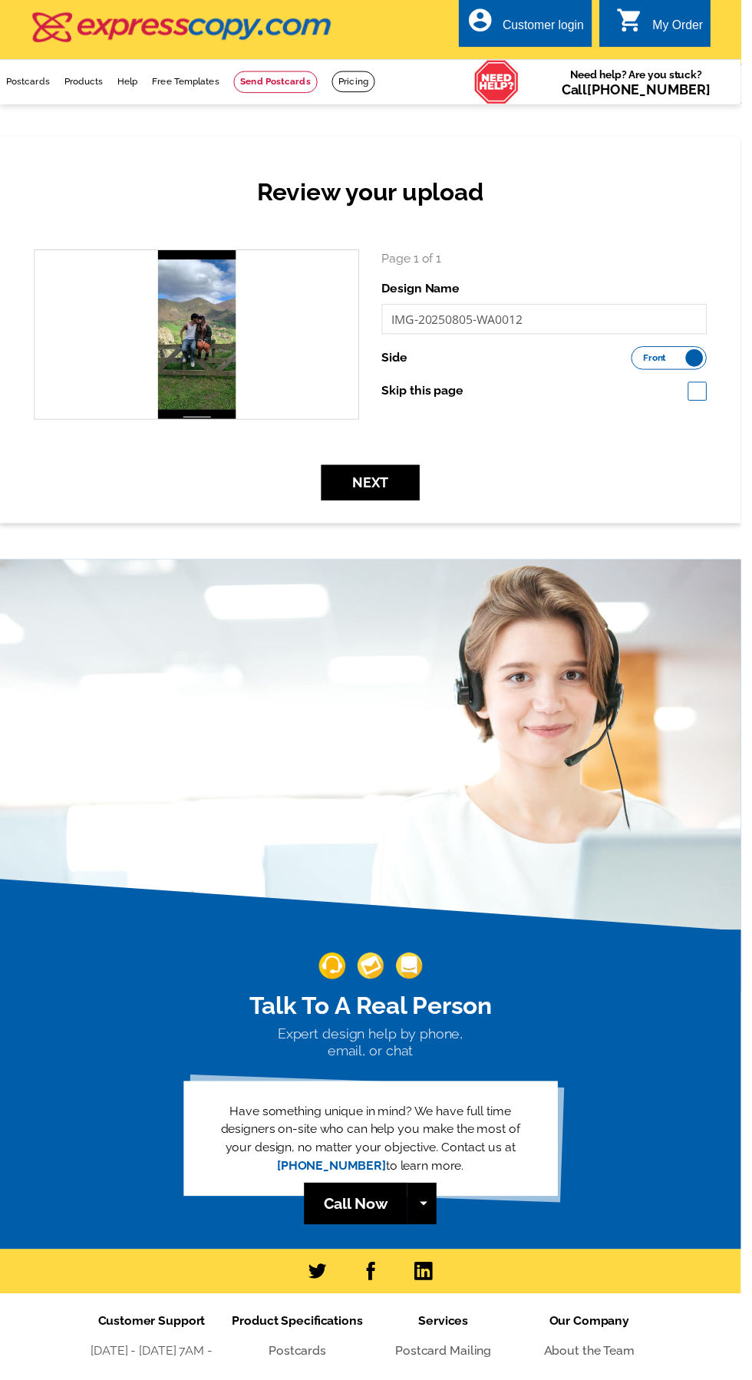
click at [215, 332] on div "search" at bounding box center [199, 339] width 329 height 171
click at [628, 217] on div "Review your upload" at bounding box center [376, 207] width 706 height 91
click at [565, 320] on input "IMG-20250805-WA0012" at bounding box center [553, 324] width 330 height 31
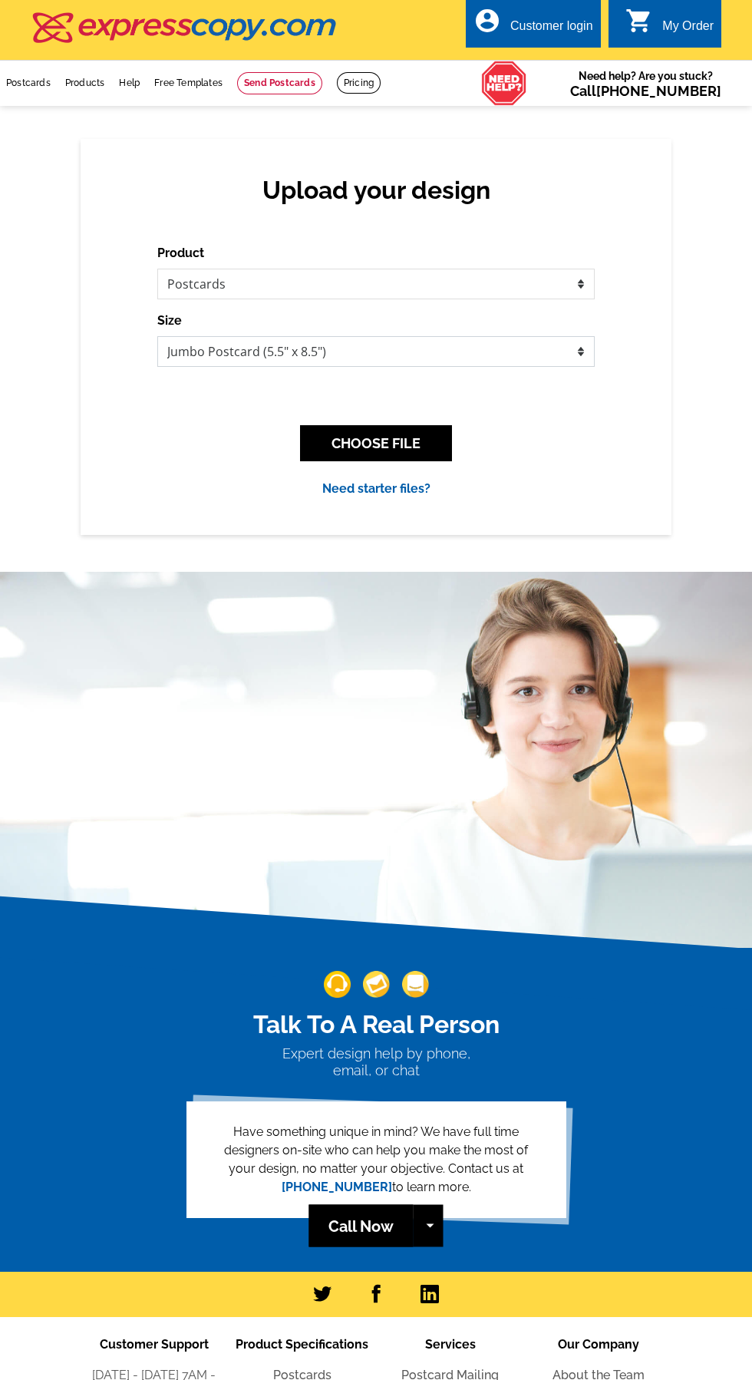
click at [542, 348] on select "Jumbo Postcard (5.5" x 8.5") Regular Postcard (4.25" x 5.6") Panoramic Postcard…" at bounding box center [375, 351] width 437 height 31
select select "1"
click at [157, 336] on select "Jumbo Postcard (5.5" x 8.5") Regular Postcard (4.25" x 5.6") Panoramic Postcard…" at bounding box center [375, 351] width 437 height 31
click at [398, 434] on button "CHOOSE FILE" at bounding box center [376, 443] width 152 height 36
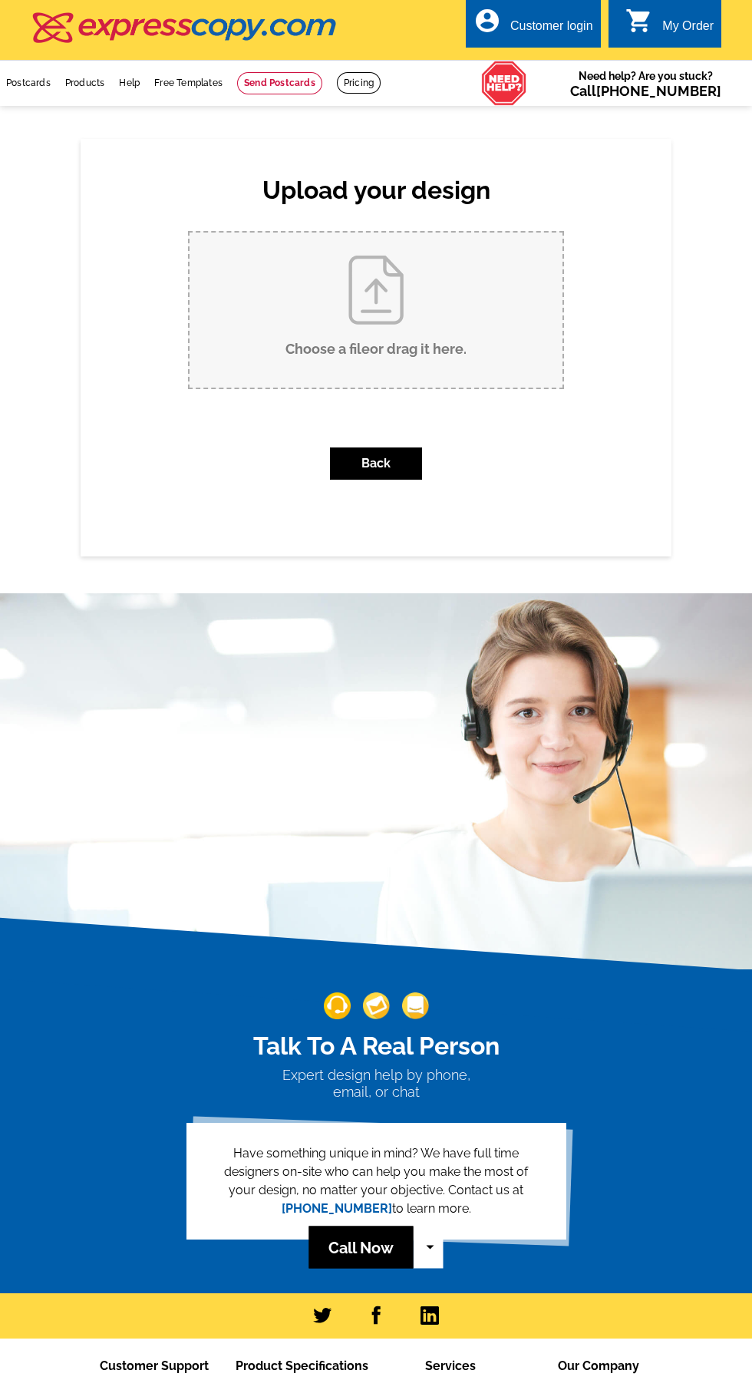
click at [430, 1244] on button "Call Now" at bounding box center [429, 1248] width 30 height 42
click at [374, 1321] on link "Chat live" at bounding box center [382, 1314] width 121 height 25
click at [430, 1244] on button "Call Now" at bounding box center [429, 1248] width 30 height 42
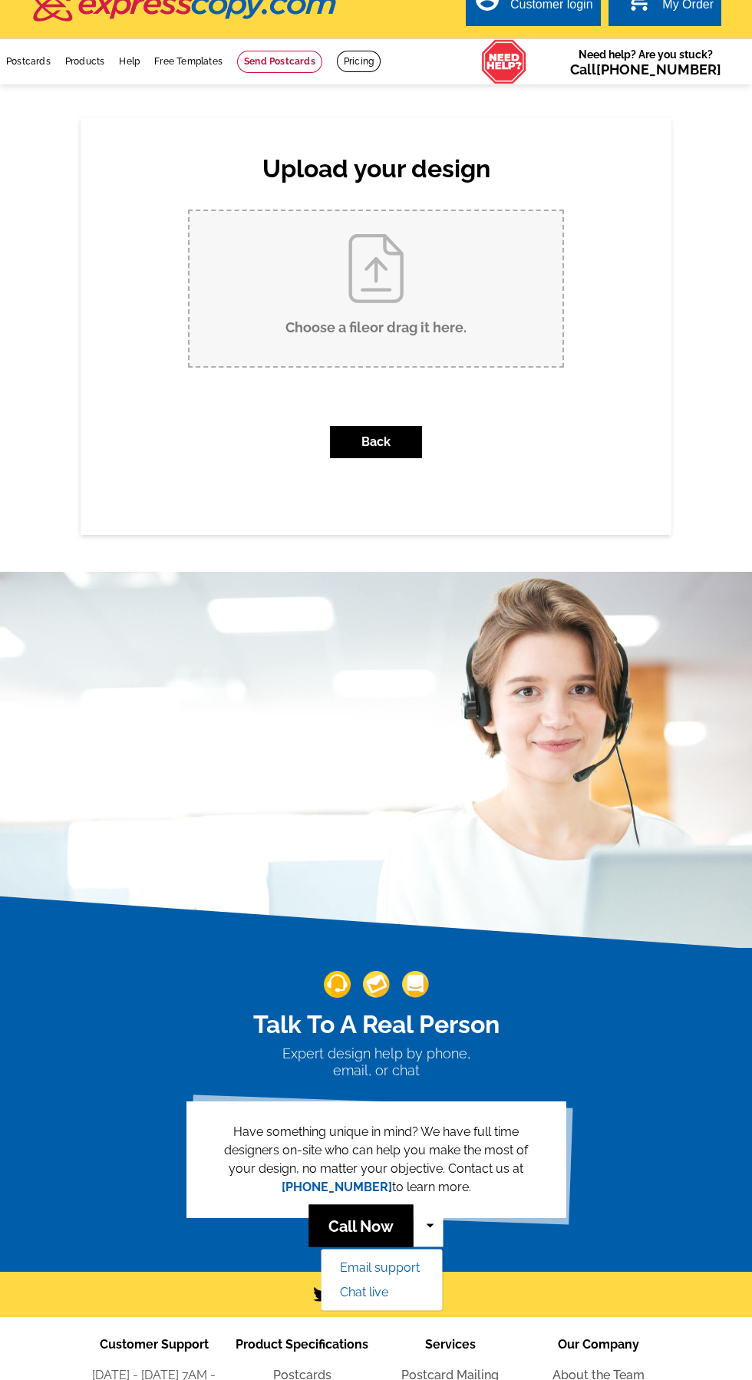
scroll to position [21, 0]
click at [376, 1290] on link "Chat live" at bounding box center [382, 1292] width 121 height 25
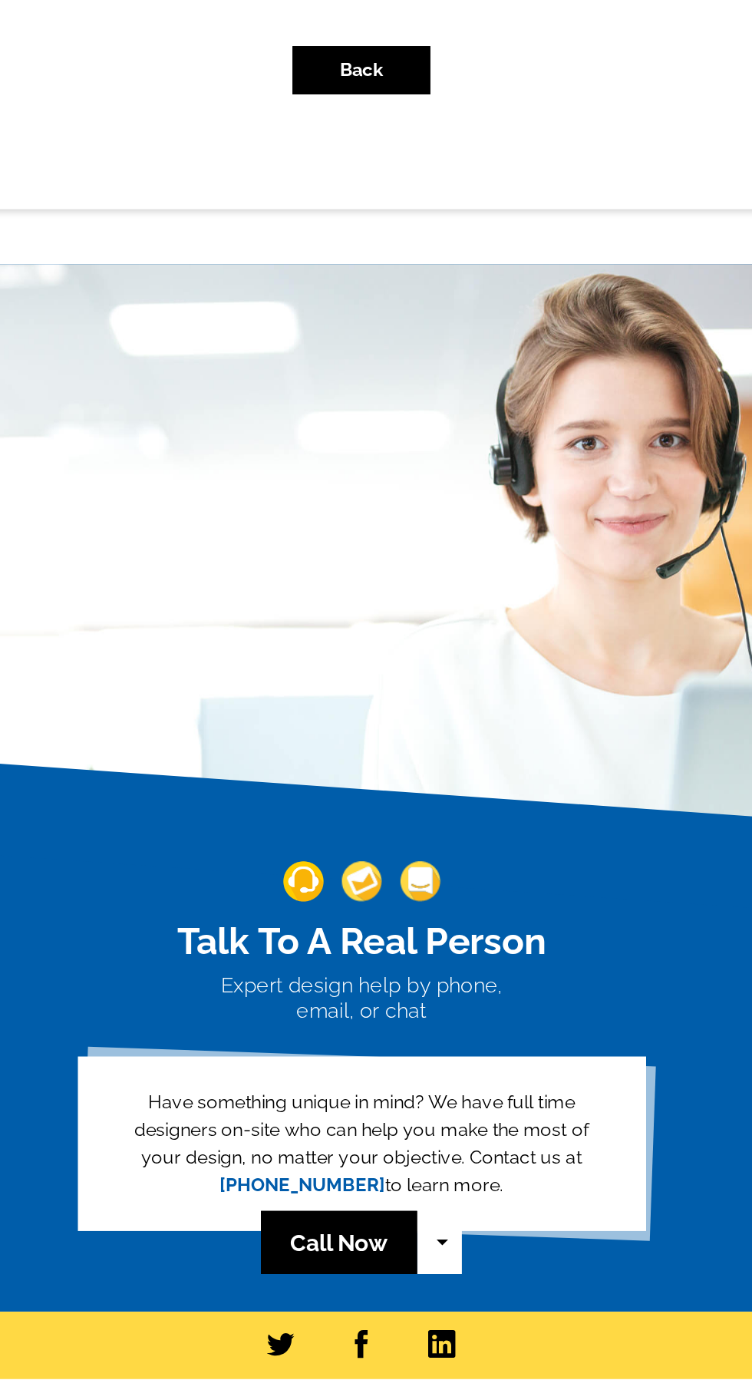
click at [433, 1236] on button "Call Now" at bounding box center [429, 1226] width 30 height 42
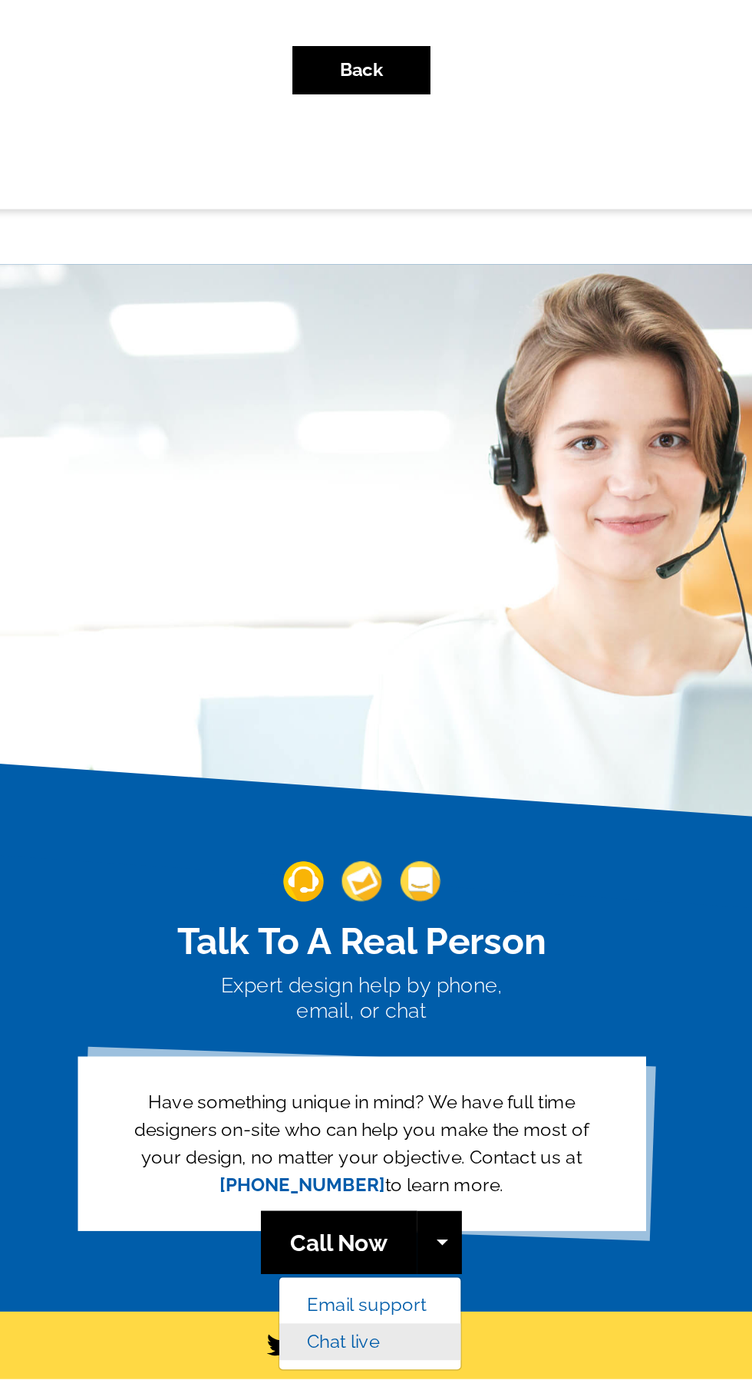
click at [369, 1295] on link "Chat live" at bounding box center [382, 1292] width 121 height 25
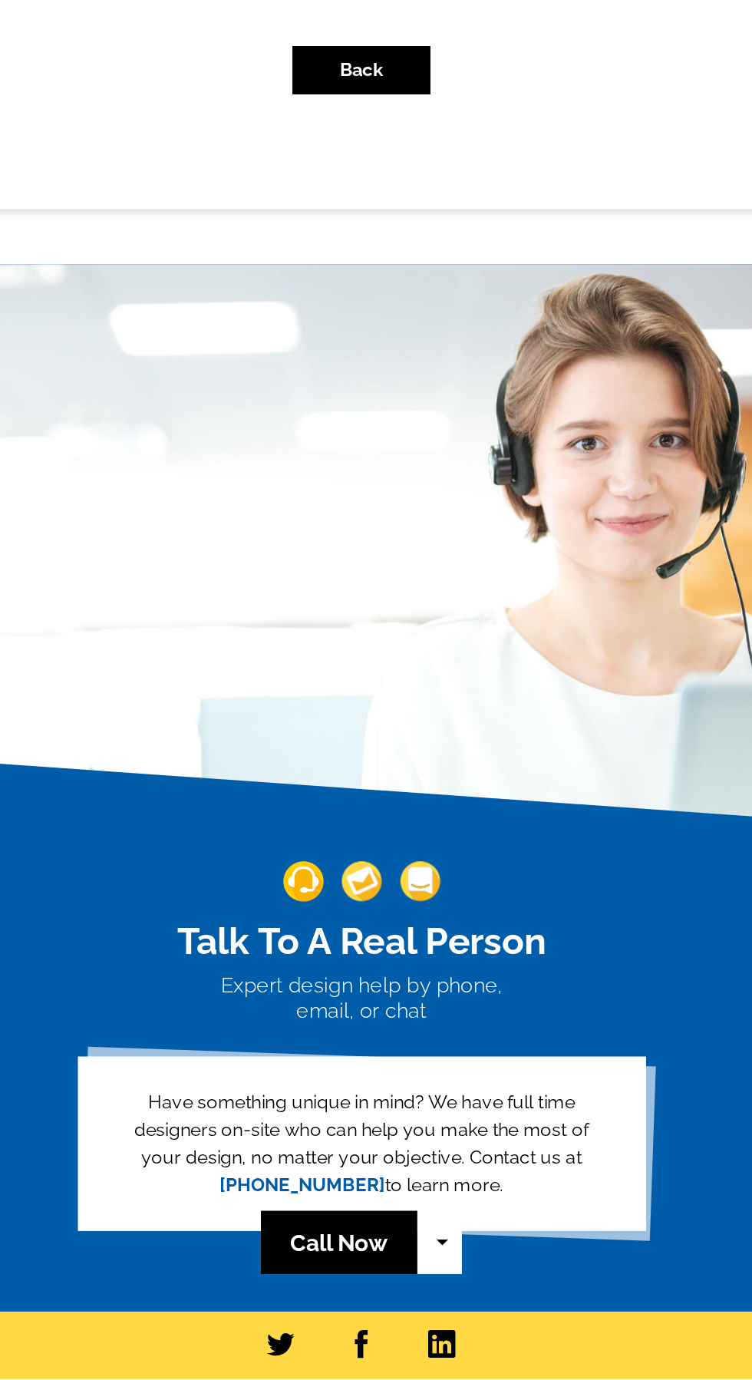
click at [430, 1222] on button "Call Now" at bounding box center [429, 1226] width 30 height 42
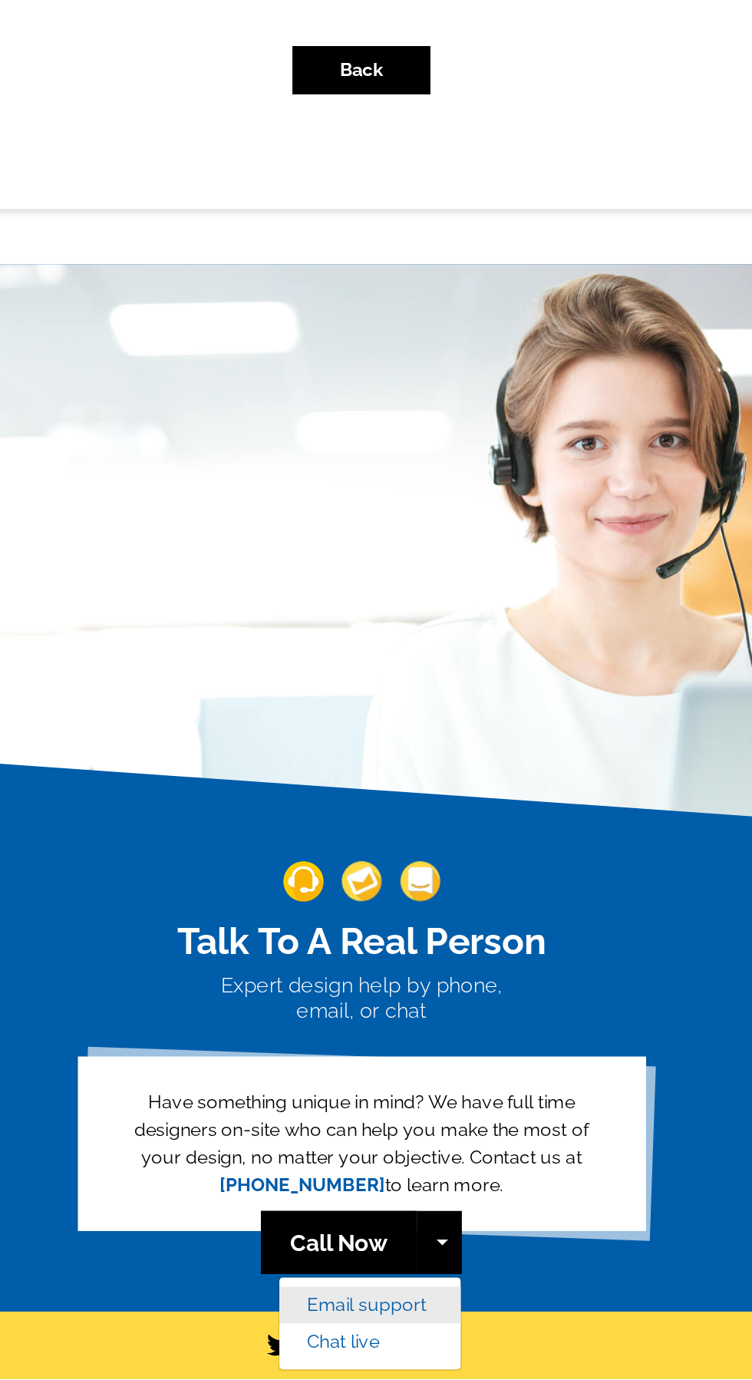
click at [375, 1258] on link "Email support" at bounding box center [382, 1268] width 121 height 25
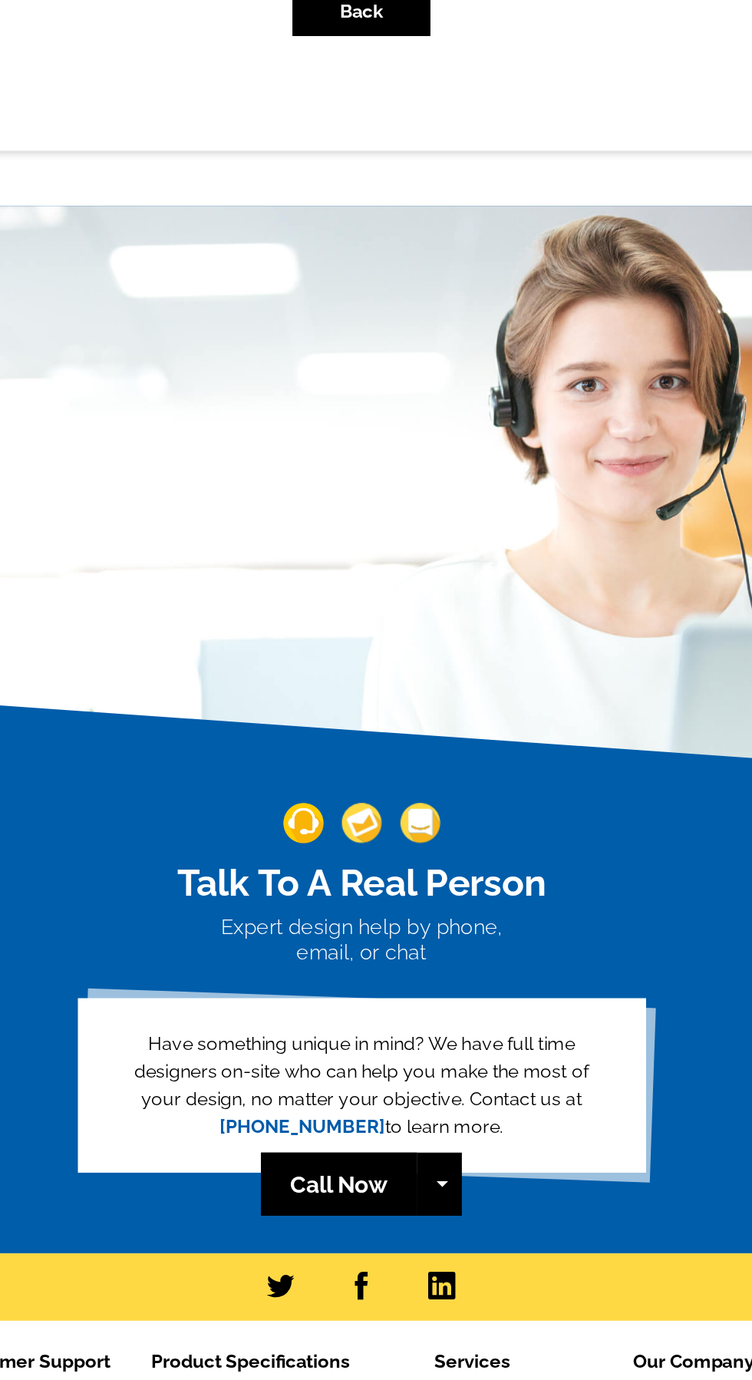
scroll to position [37, 0]
